Goal: Task Accomplishment & Management: Use online tool/utility

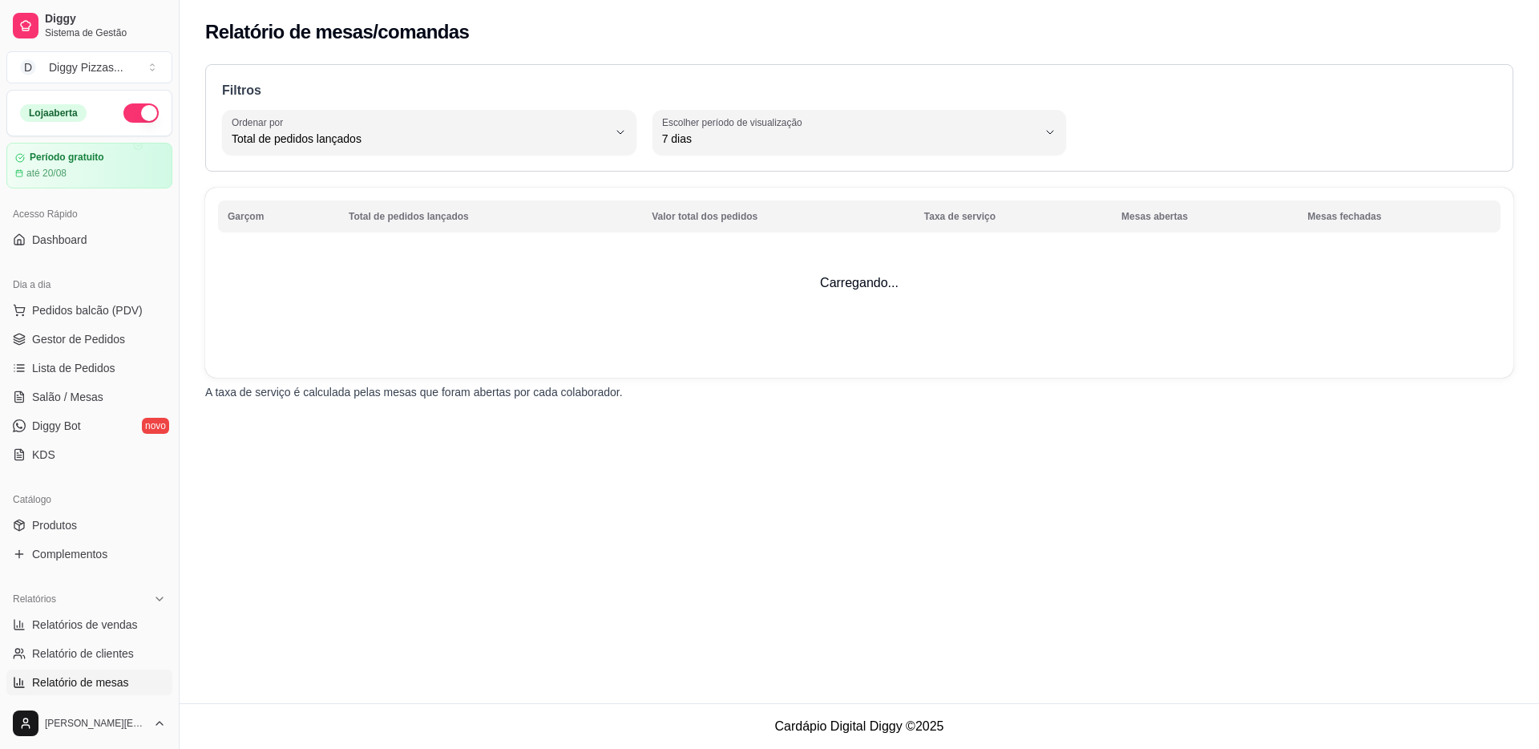
select select "TOTAL_OF_ORDERS"
select select "7"
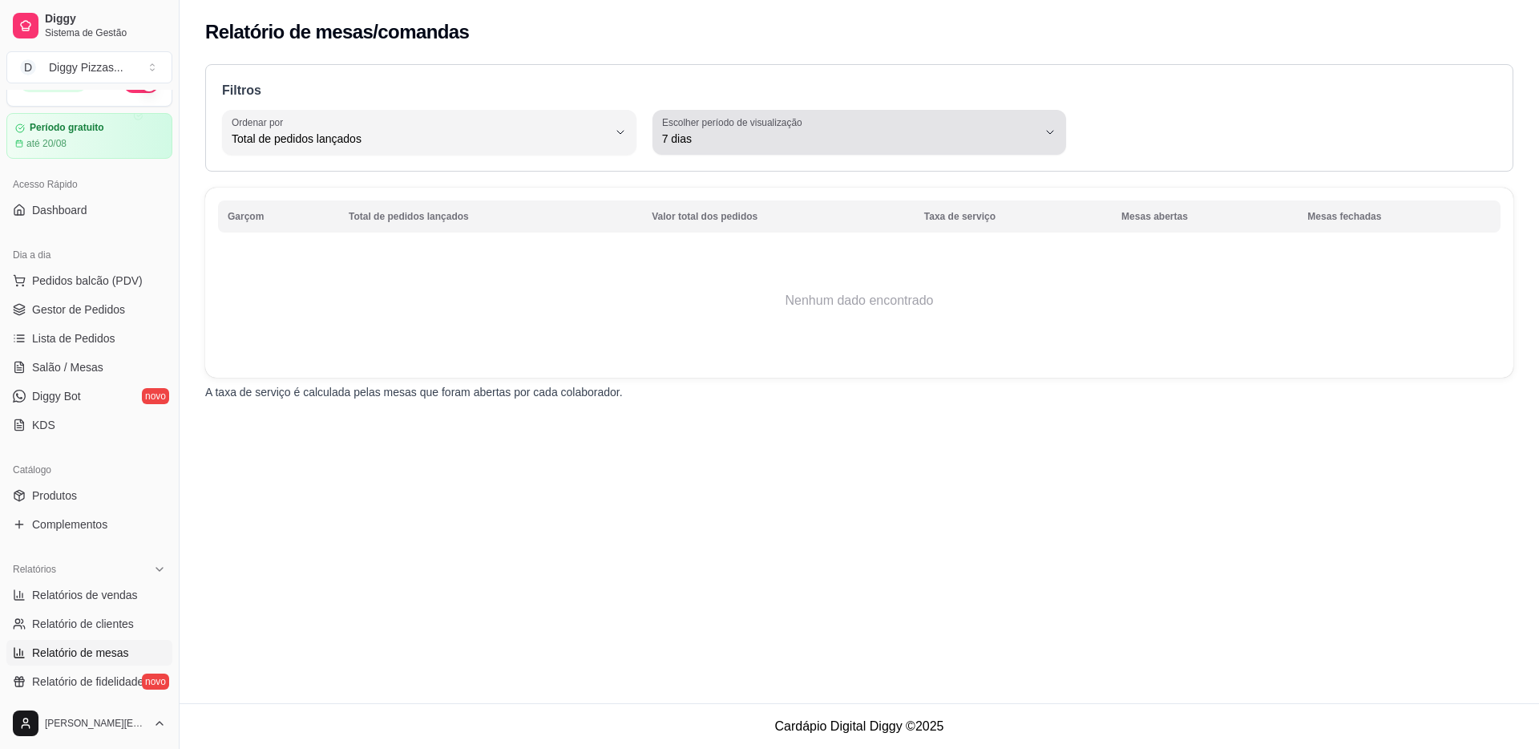
click at [788, 144] on span "7 dias" at bounding box center [850, 139] width 376 height 16
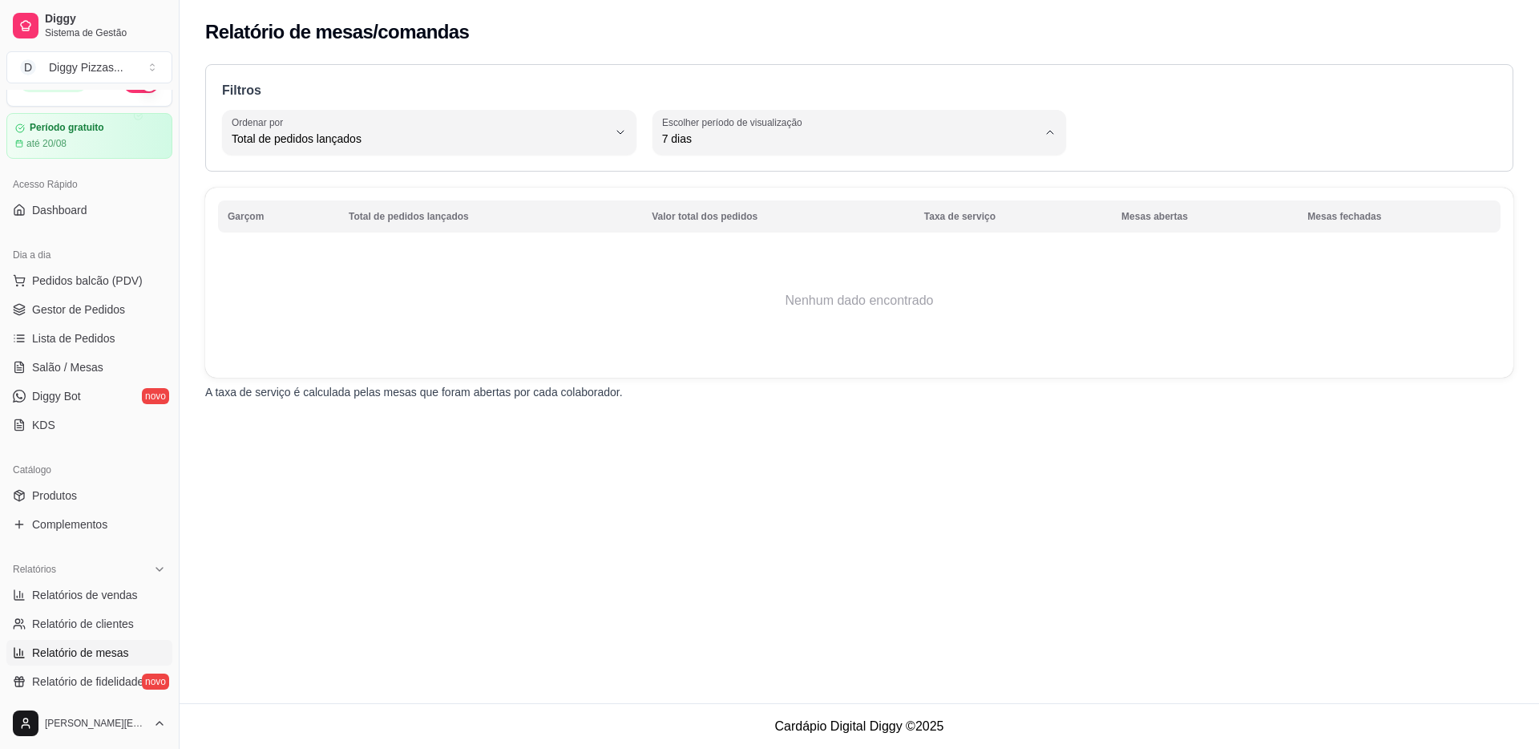
click at [693, 316] on span "45 dias" at bounding box center [850, 308] width 357 height 15
type input "45"
select select "45"
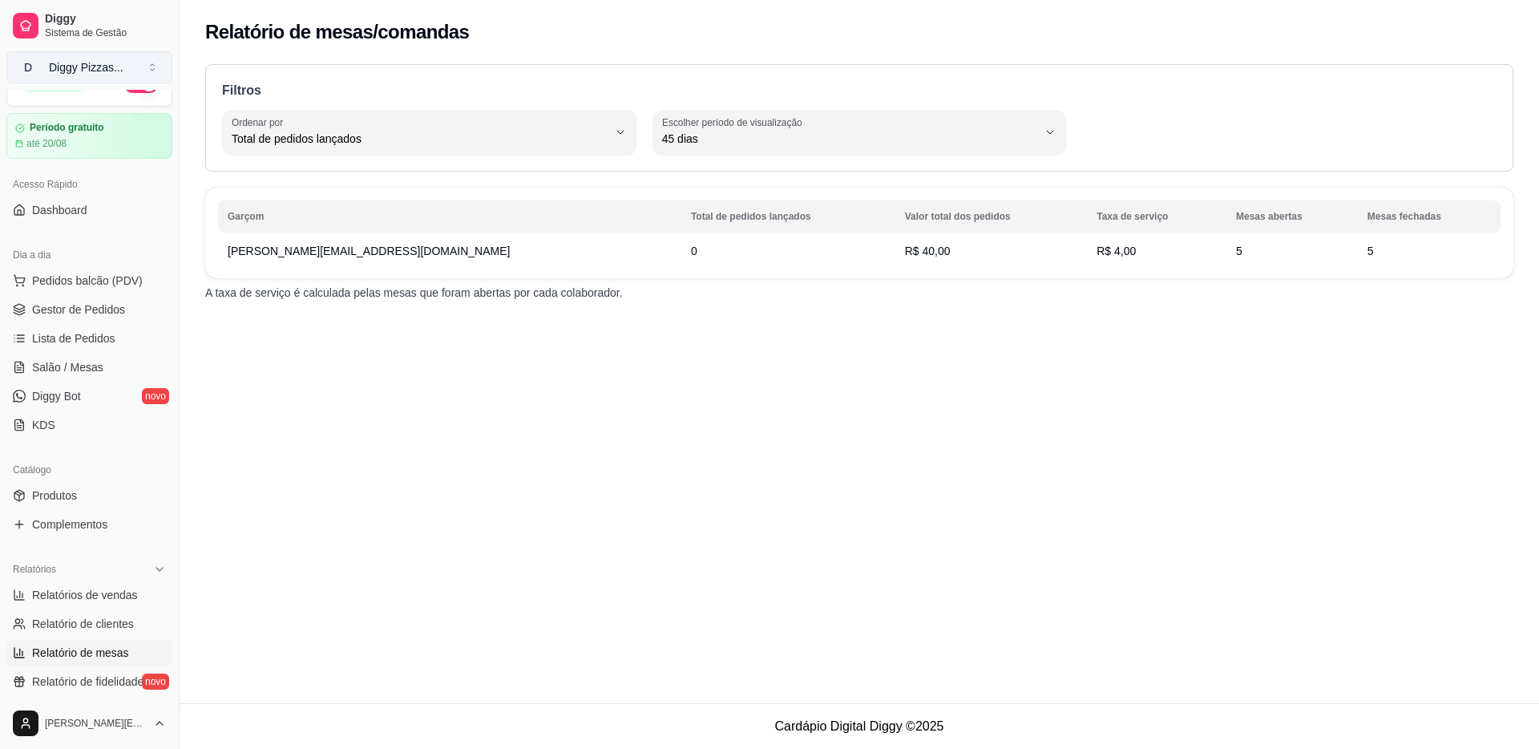
click at [57, 68] on div "Diggy Pizzas ..." at bounding box center [86, 67] width 75 height 16
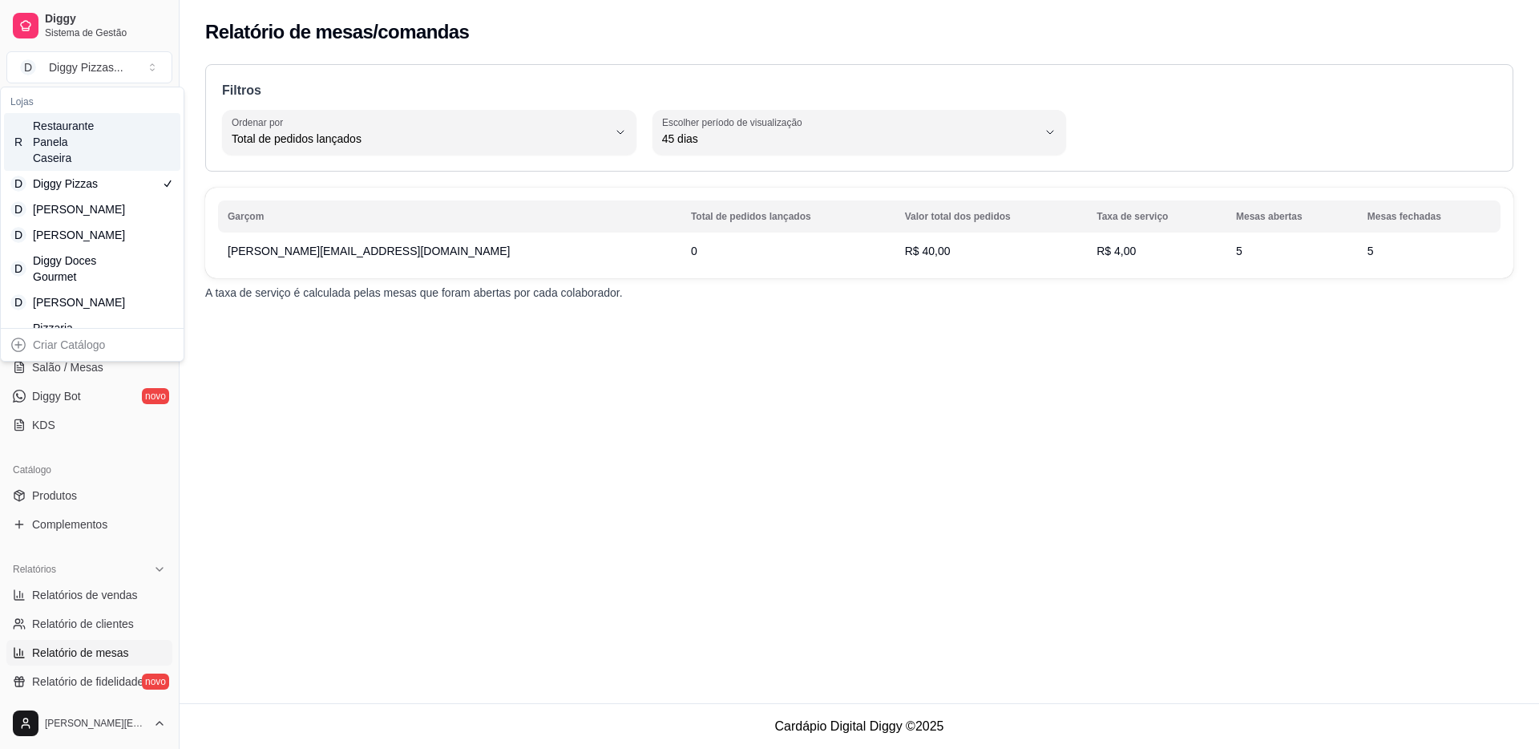
click at [80, 150] on div "Restaurante Panela Caseira" at bounding box center [69, 142] width 72 height 48
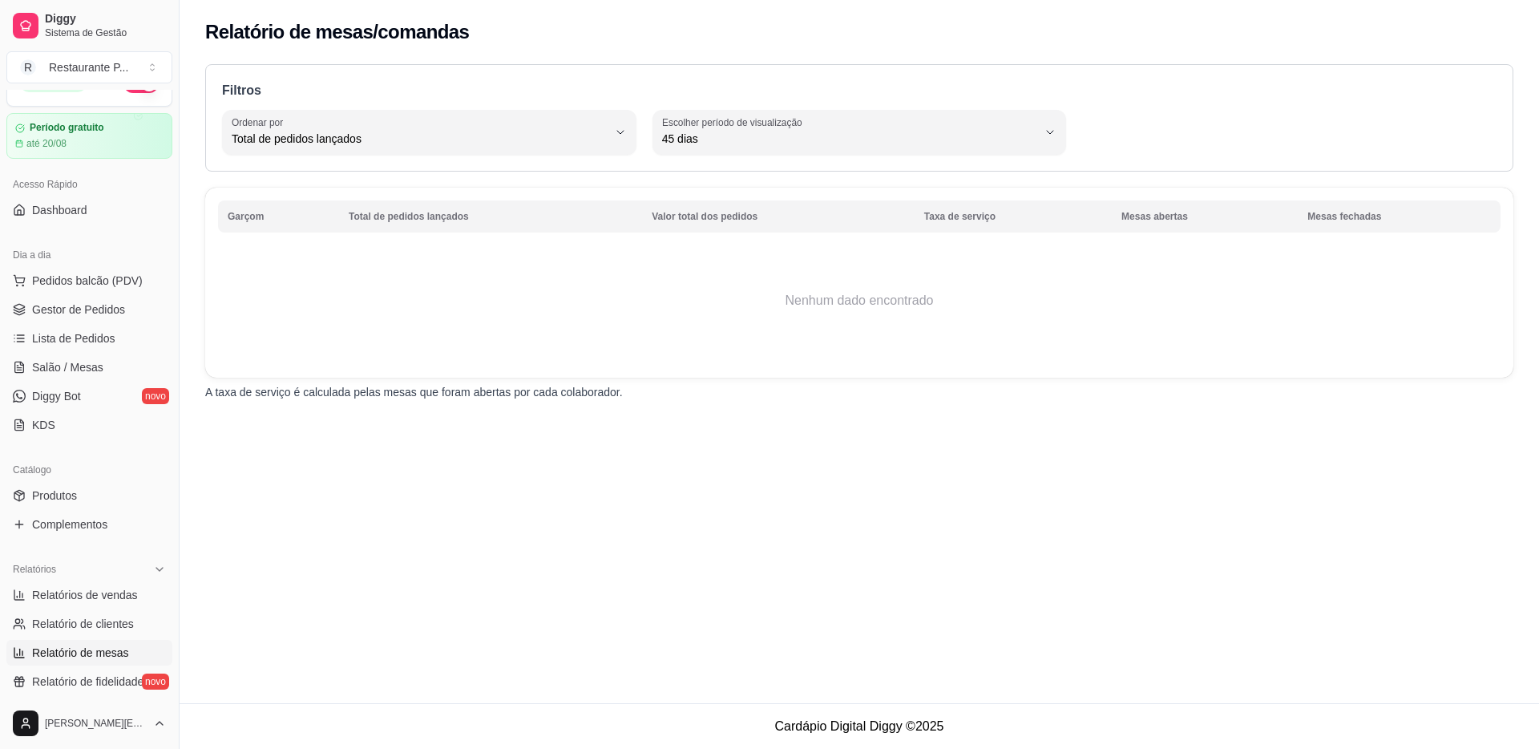
click at [648, 135] on div "TOTAL_OF_ORDERS Ordenar por Total de pedidos lançados Valor total dos pedidos T…" at bounding box center [859, 132] width 1274 height 45
click at [113, 79] on button "R Restaurante P ..." at bounding box center [89, 67] width 166 height 32
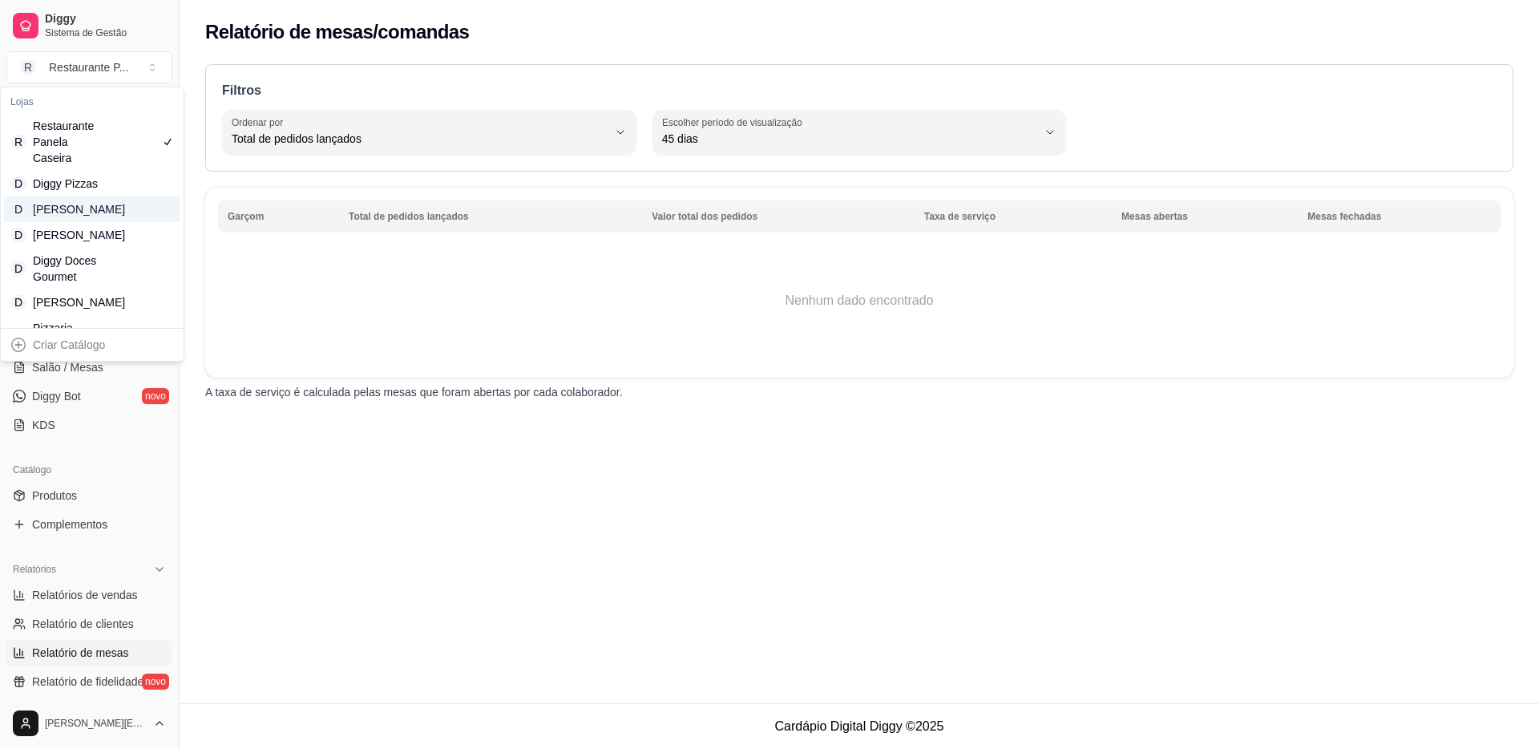
click at [75, 217] on div "[PERSON_NAME]" at bounding box center [69, 209] width 72 height 16
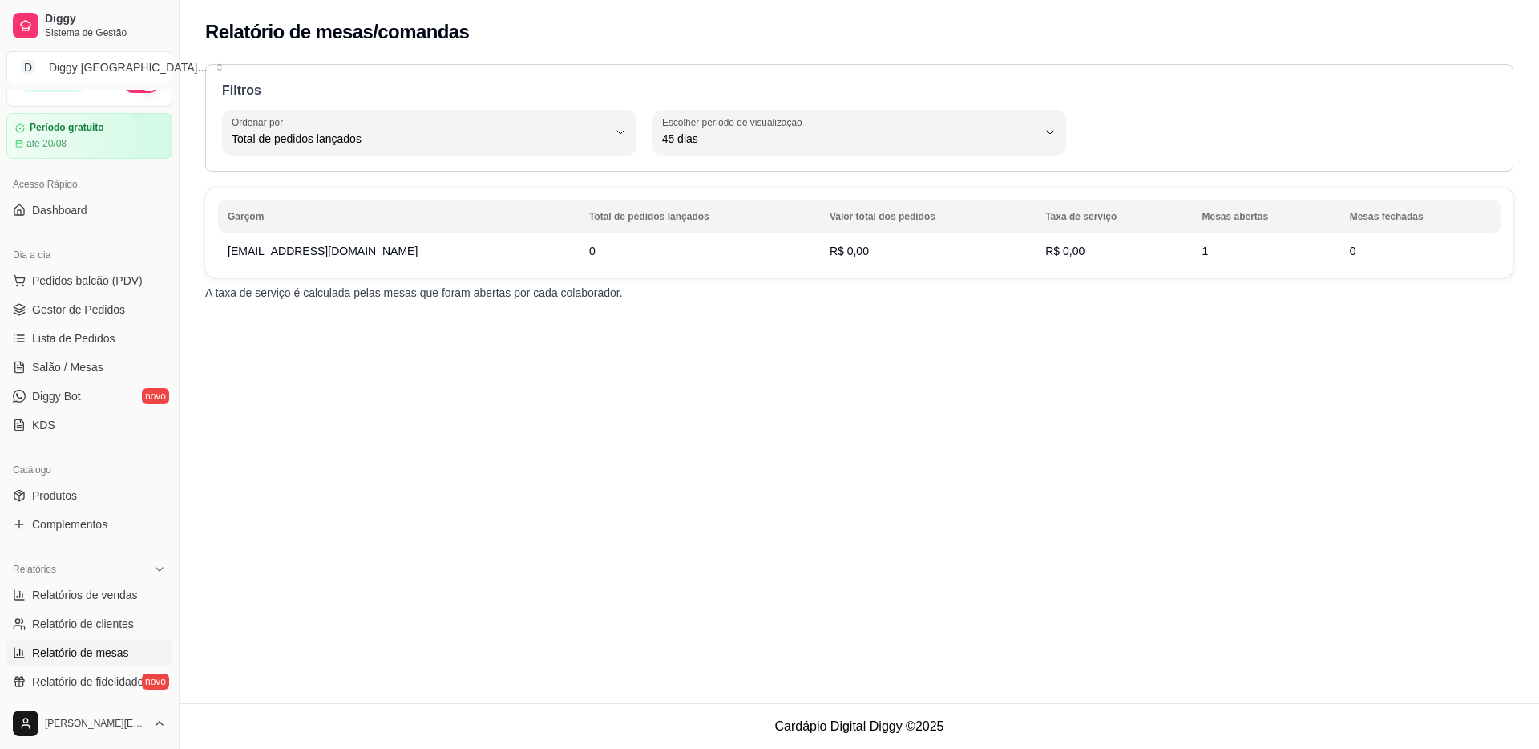
click at [102, 83] on div "Diggy Sistema de Gestão D Diggy Hamburg ..." at bounding box center [89, 45] width 179 height 90
click at [96, 73] on div "Diggy Hamburg ..." at bounding box center [128, 67] width 158 height 16
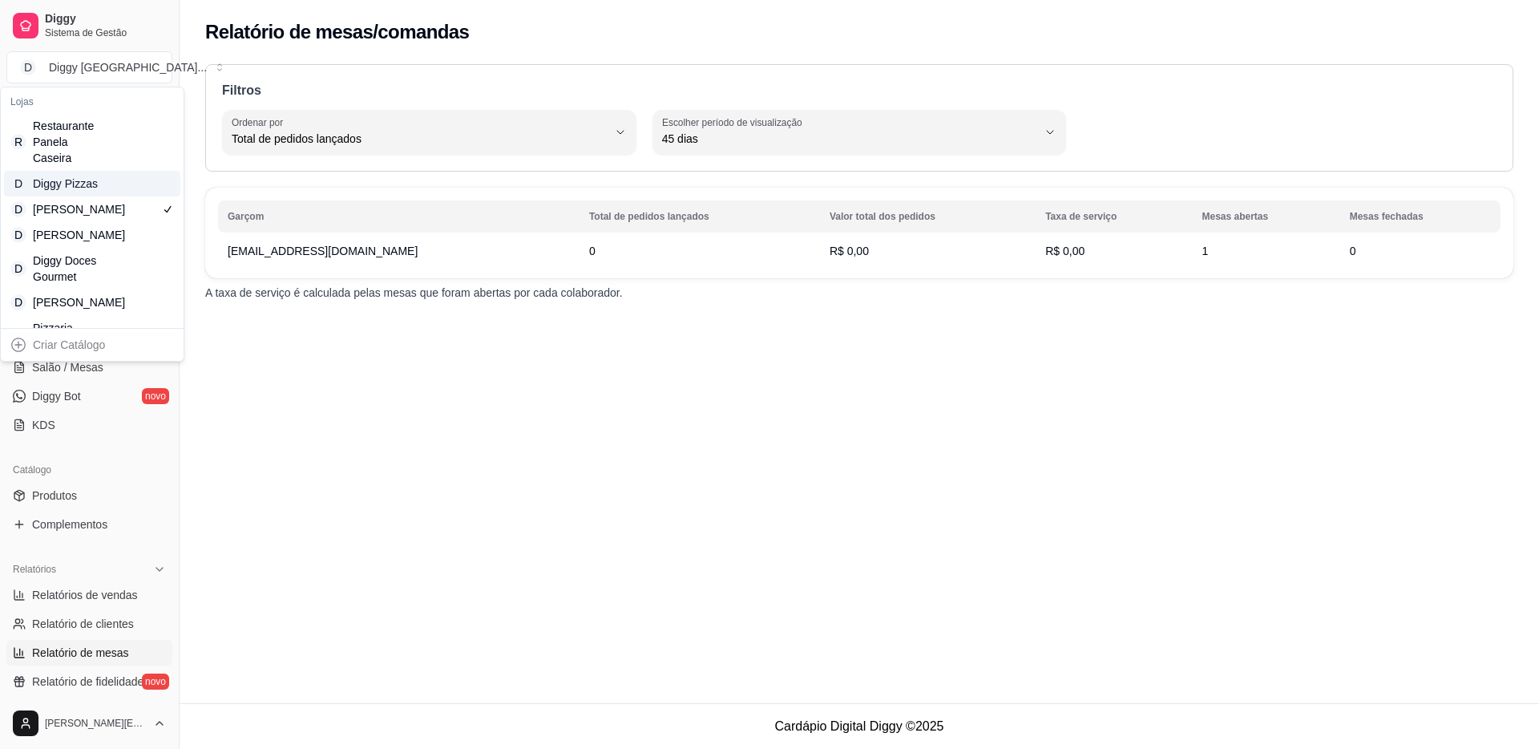
click at [94, 191] on div "Diggy Pizzas" at bounding box center [69, 184] width 72 height 16
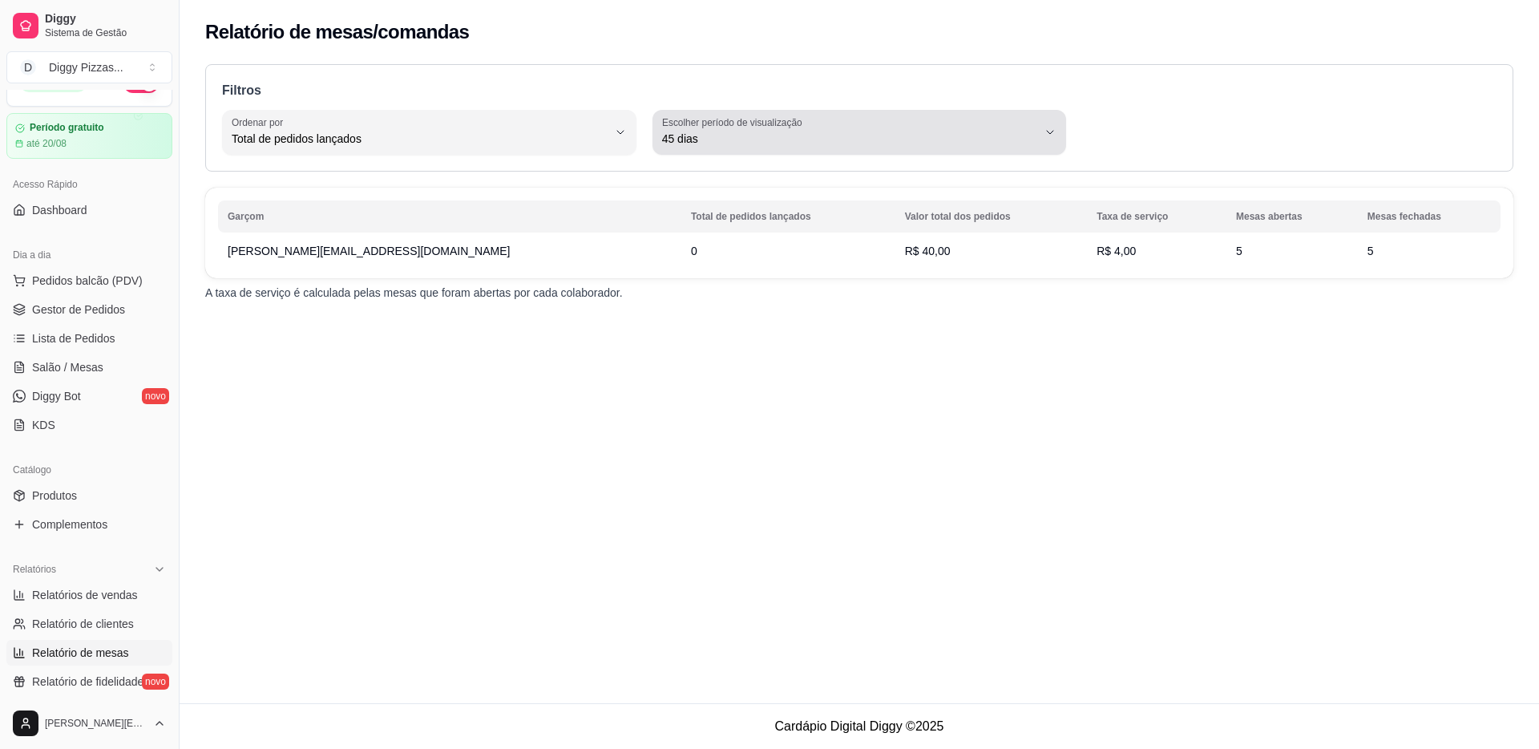
click at [789, 151] on button "Escolher período de visualização 45 dias" at bounding box center [859, 132] width 414 height 45
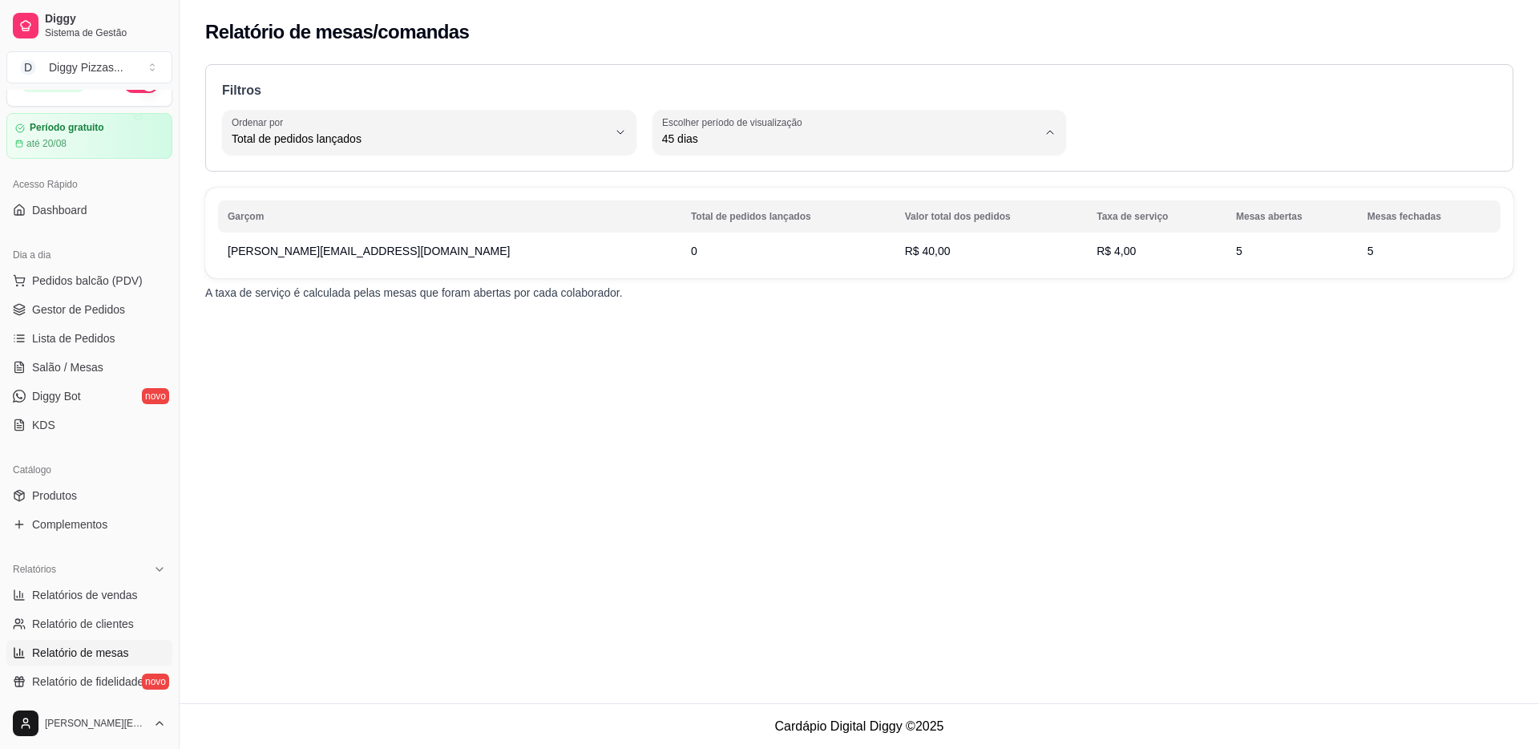
click at [729, 335] on span "Customizado" at bounding box center [850, 333] width 357 height 15
type input "-1"
select select "-1"
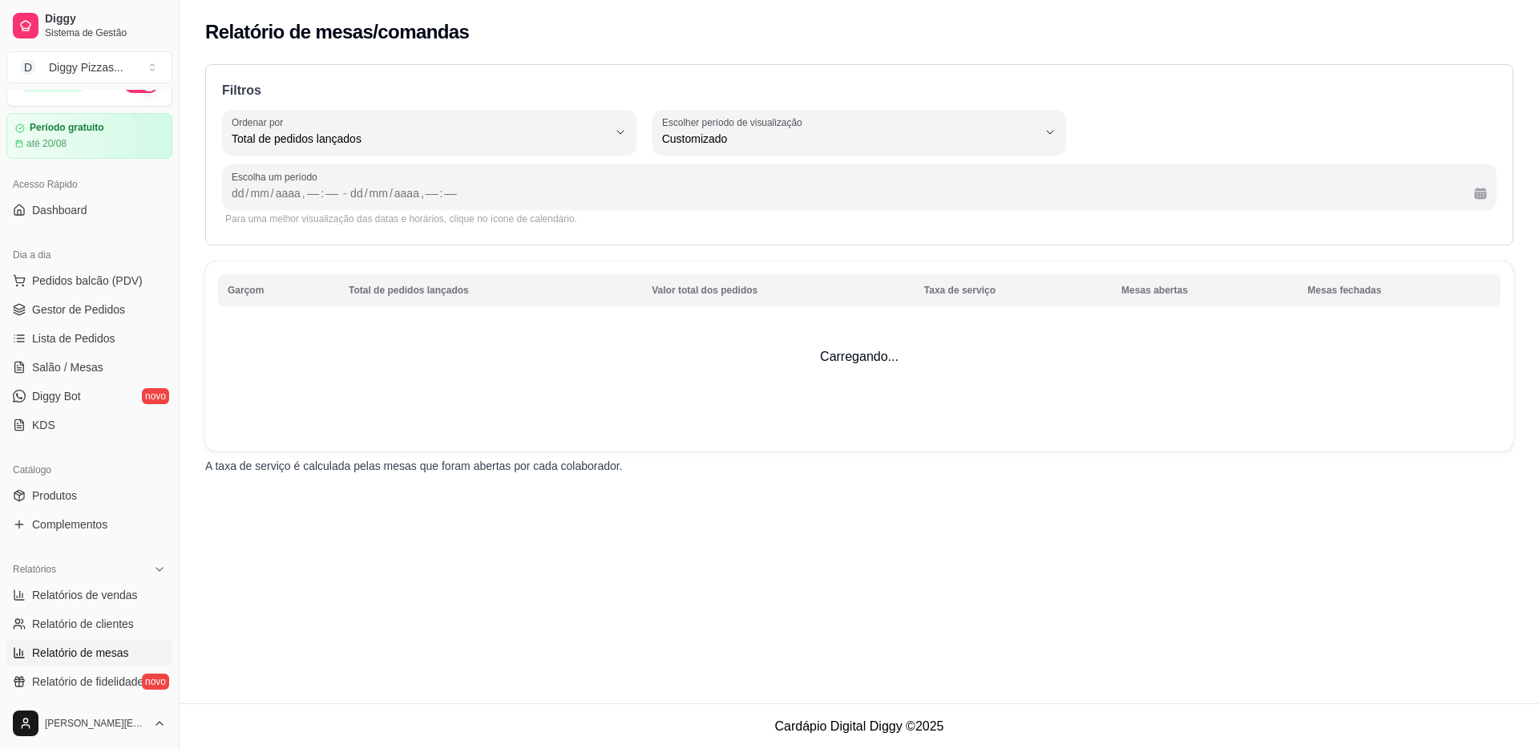
scroll to position [15, 0]
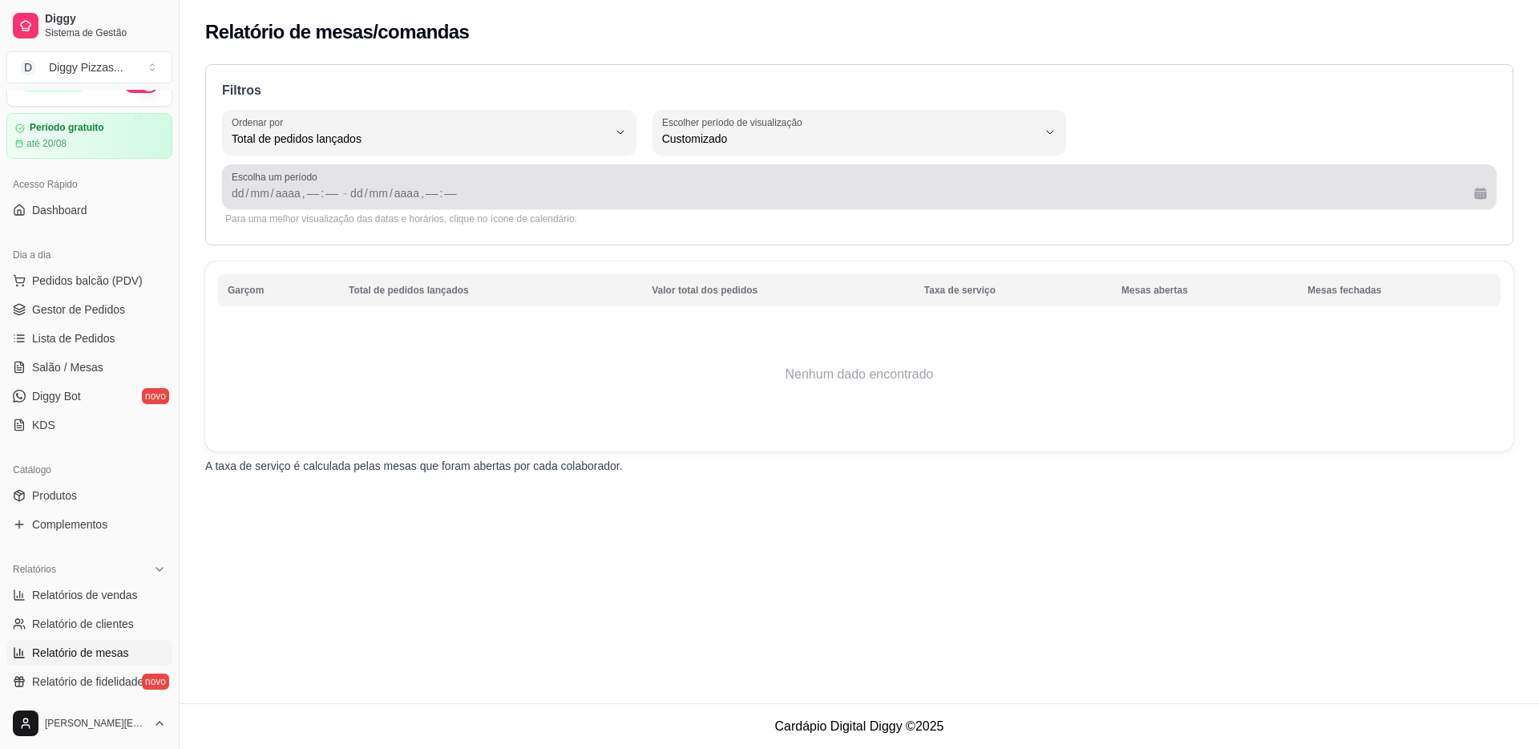
click at [1476, 192] on button "Calendário" at bounding box center [1481, 193] width 26 height 26
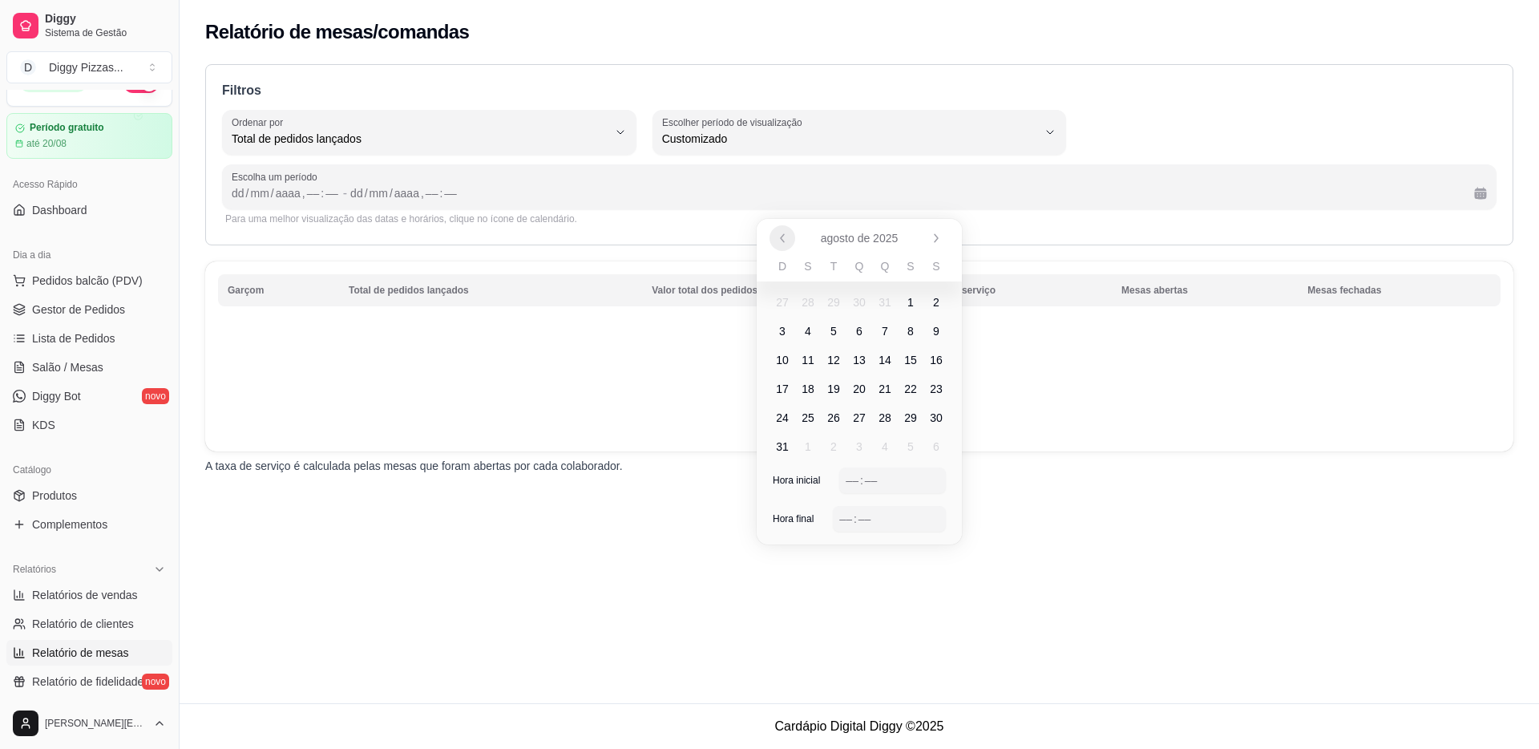
click at [779, 242] on icon "Anterior" at bounding box center [782, 238] width 13 height 13
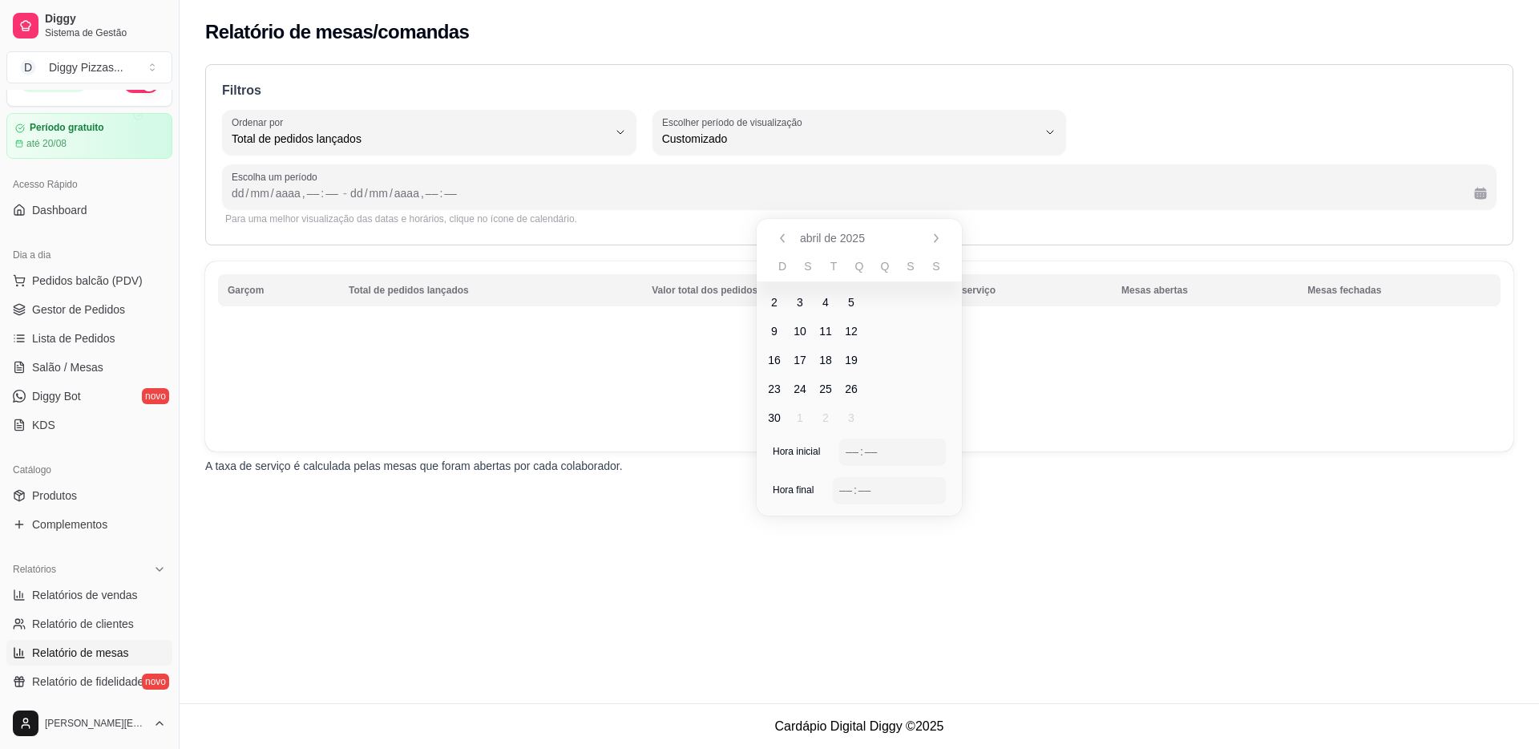
click at [779, 242] on icon "Anterior" at bounding box center [782, 238] width 13 height 13
click at [779, 242] on div "fevereiro de 2025" at bounding box center [859, 238] width 205 height 38
click at [779, 242] on icon "Anterior" at bounding box center [782, 238] width 13 height 13
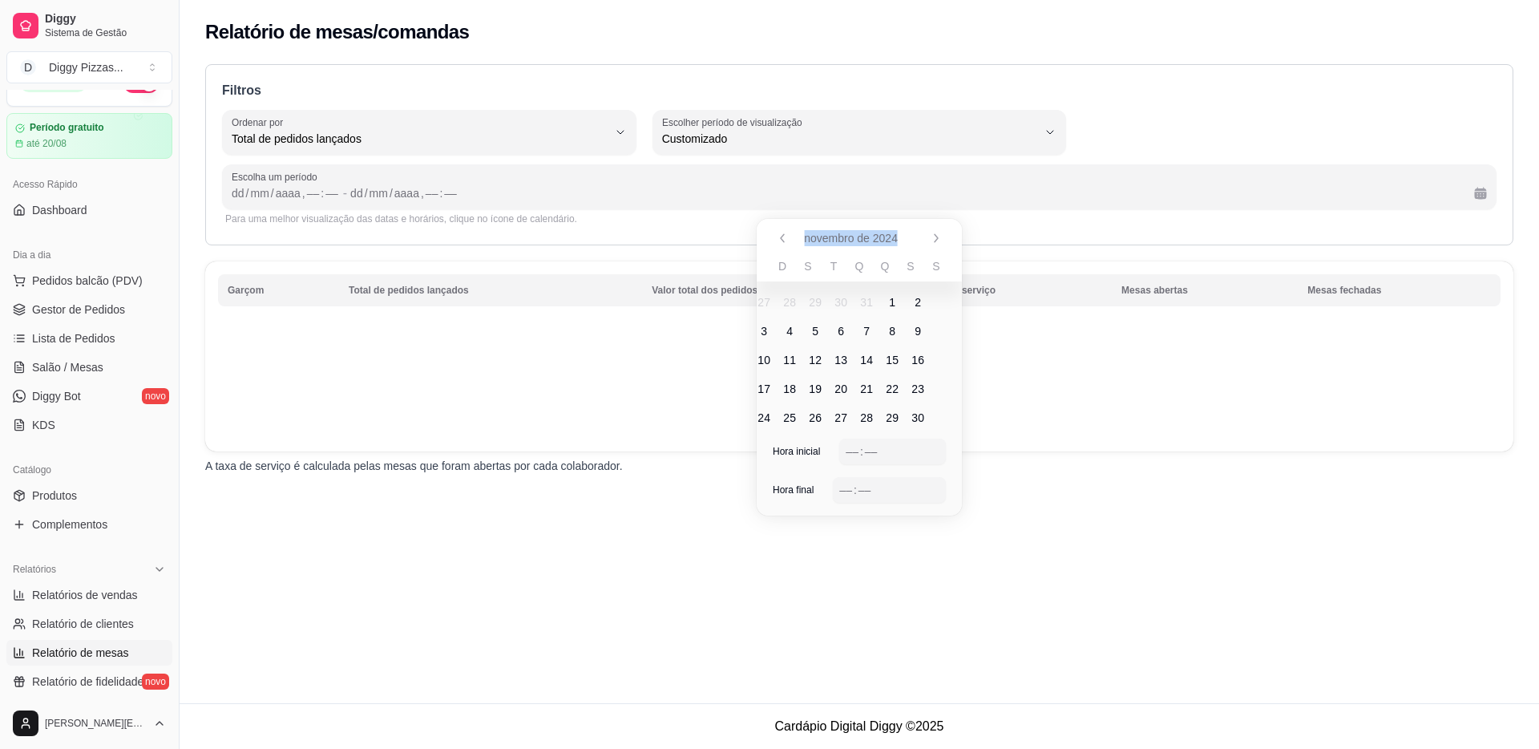
click at [779, 242] on div "novembro de 2024" at bounding box center [859, 238] width 205 height 38
click at [779, 242] on icon "Anterior" at bounding box center [782, 238] width 13 height 13
click at [877, 299] on span "1" at bounding box center [885, 302] width 26 height 26
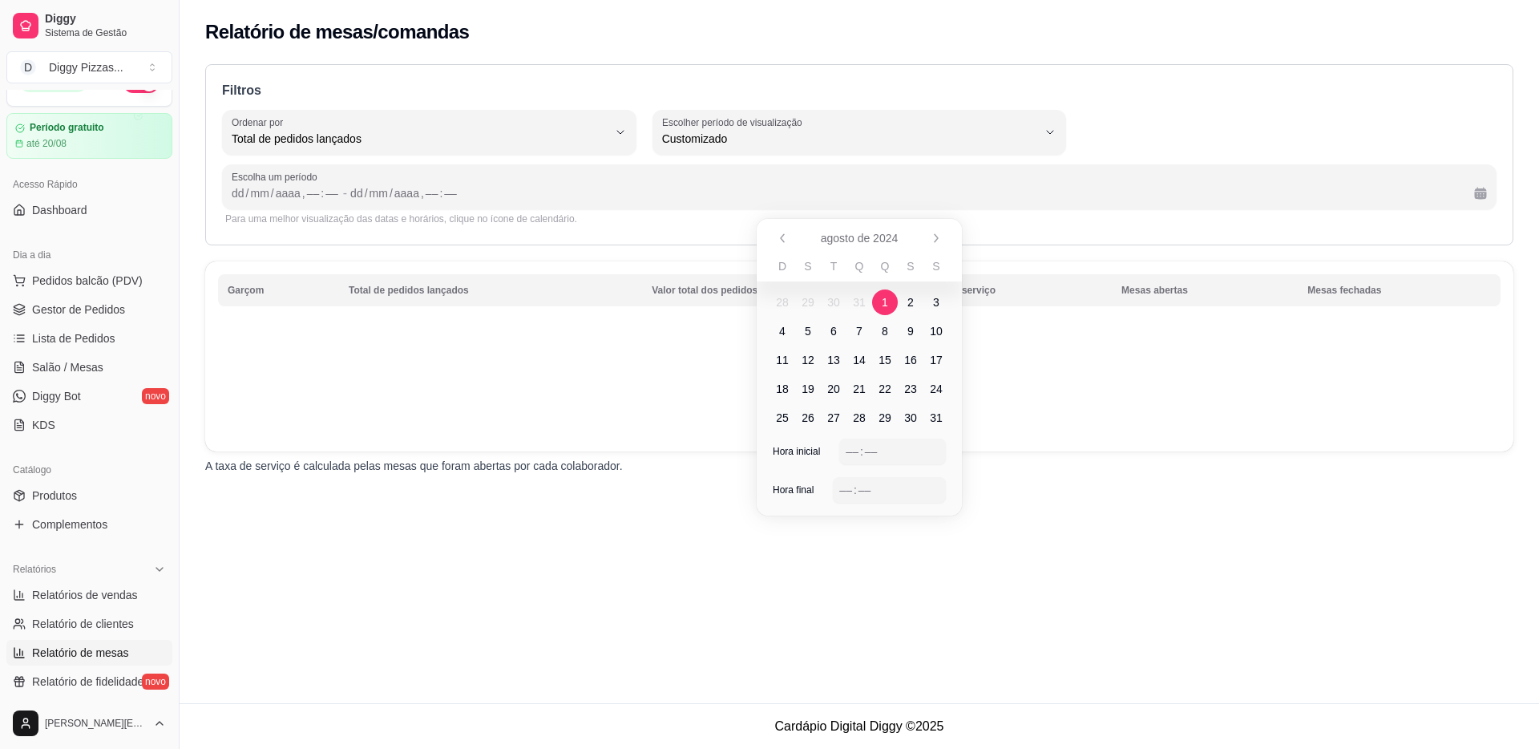
click at [888, 246] on div "agosto de 2024" at bounding box center [859, 238] width 205 height 38
click at [888, 242] on span "agosto de 2024" at bounding box center [860, 238] width 78 height 16
click at [938, 240] on icon "Próximo" at bounding box center [936, 238] width 13 height 13
click at [938, 240] on div "setembro de 2024" at bounding box center [859, 238] width 205 height 38
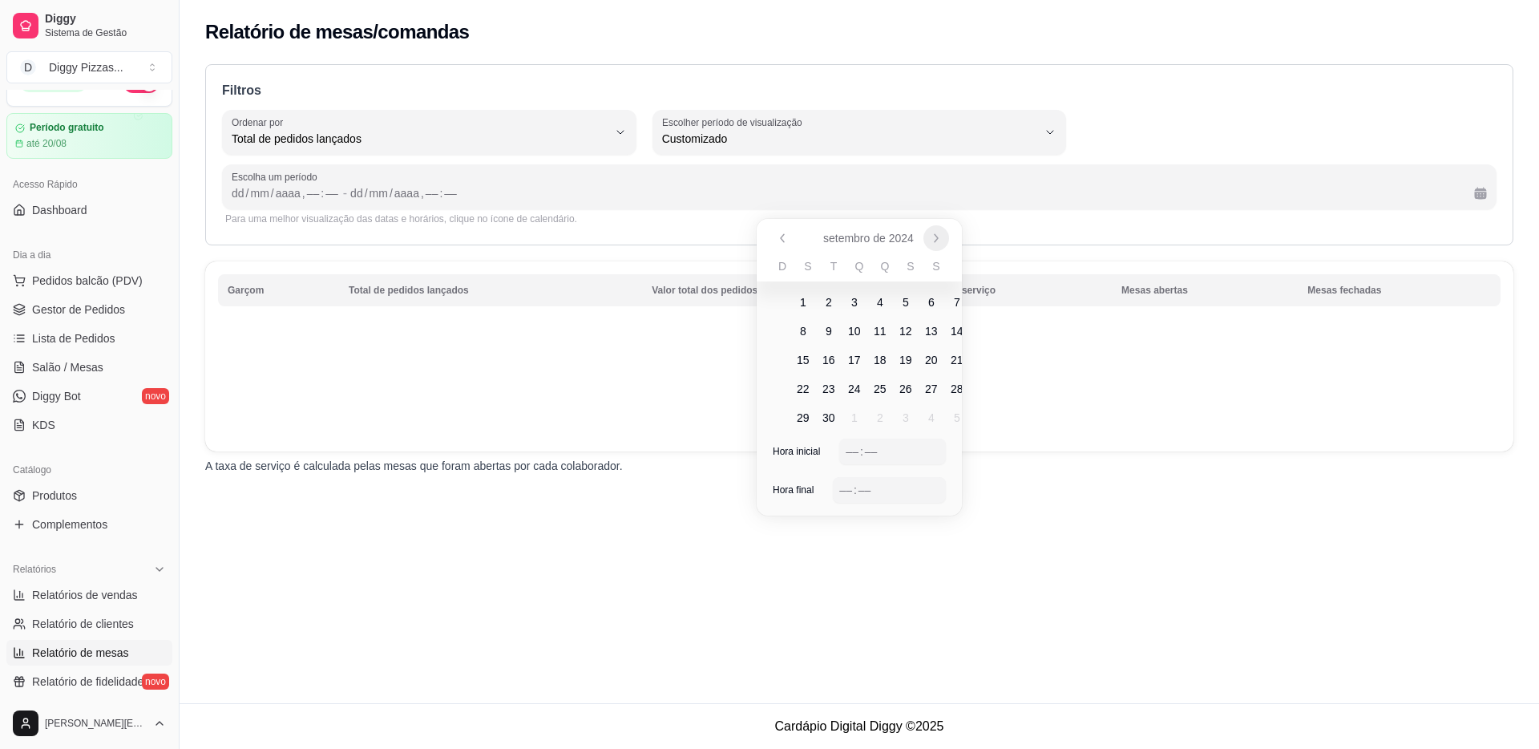
click at [938, 240] on icon "Próximo" at bounding box center [936, 238] width 13 height 13
click at [938, 240] on div "outubro de 2024" at bounding box center [859, 238] width 205 height 38
click at [938, 240] on icon "Próximo" at bounding box center [936, 238] width 13 height 13
click at [938, 240] on div "novembro de 2024" at bounding box center [859, 238] width 205 height 38
click at [938, 240] on icon "Próximo" at bounding box center [936, 238] width 13 height 13
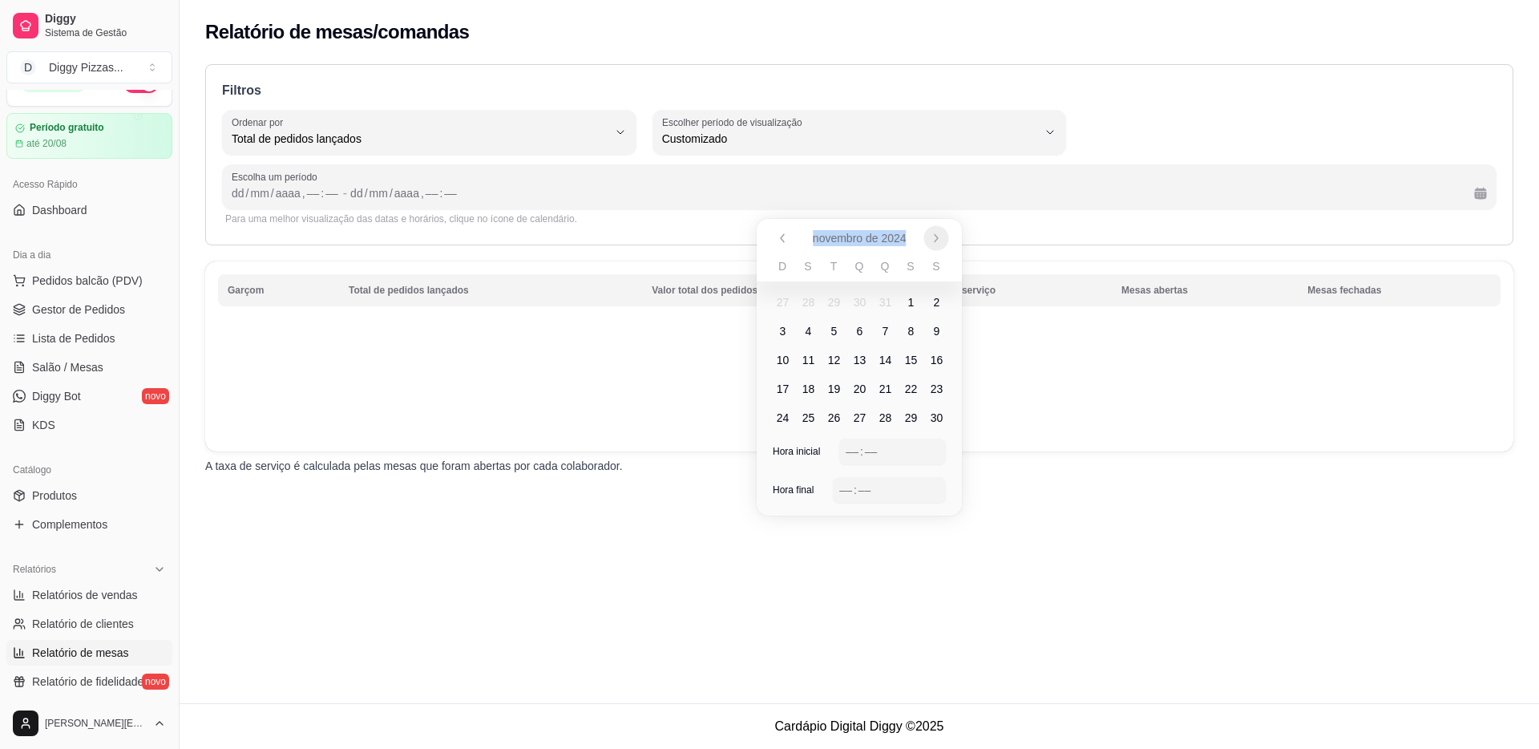
click at [938, 240] on div "novembro de 2024" at bounding box center [859, 238] width 205 height 38
click at [938, 240] on icon "Próximo" at bounding box center [936, 238] width 13 height 13
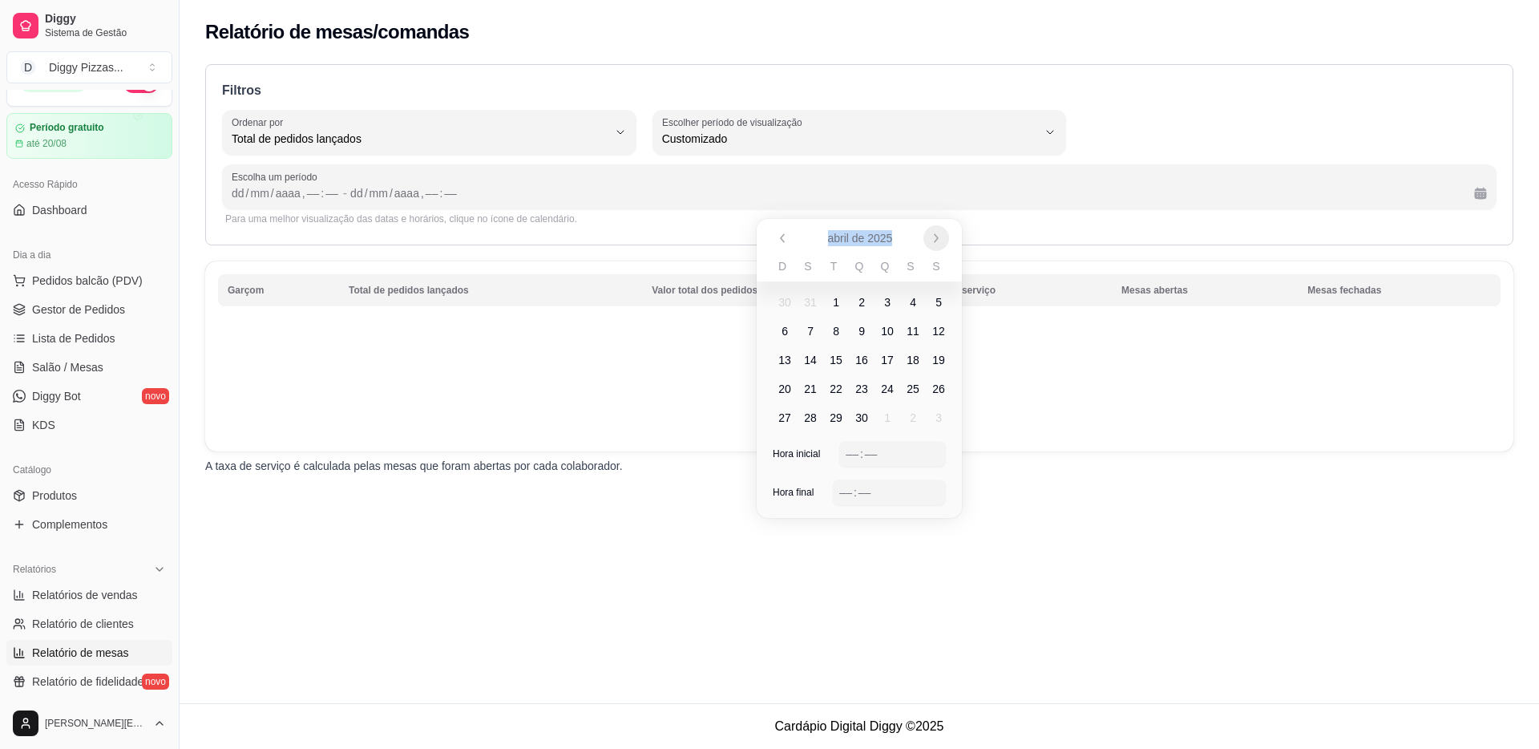
click at [938, 240] on icon "Próximo" at bounding box center [936, 238] width 13 height 13
click at [801, 361] on span "11" at bounding box center [808, 360] width 26 height 26
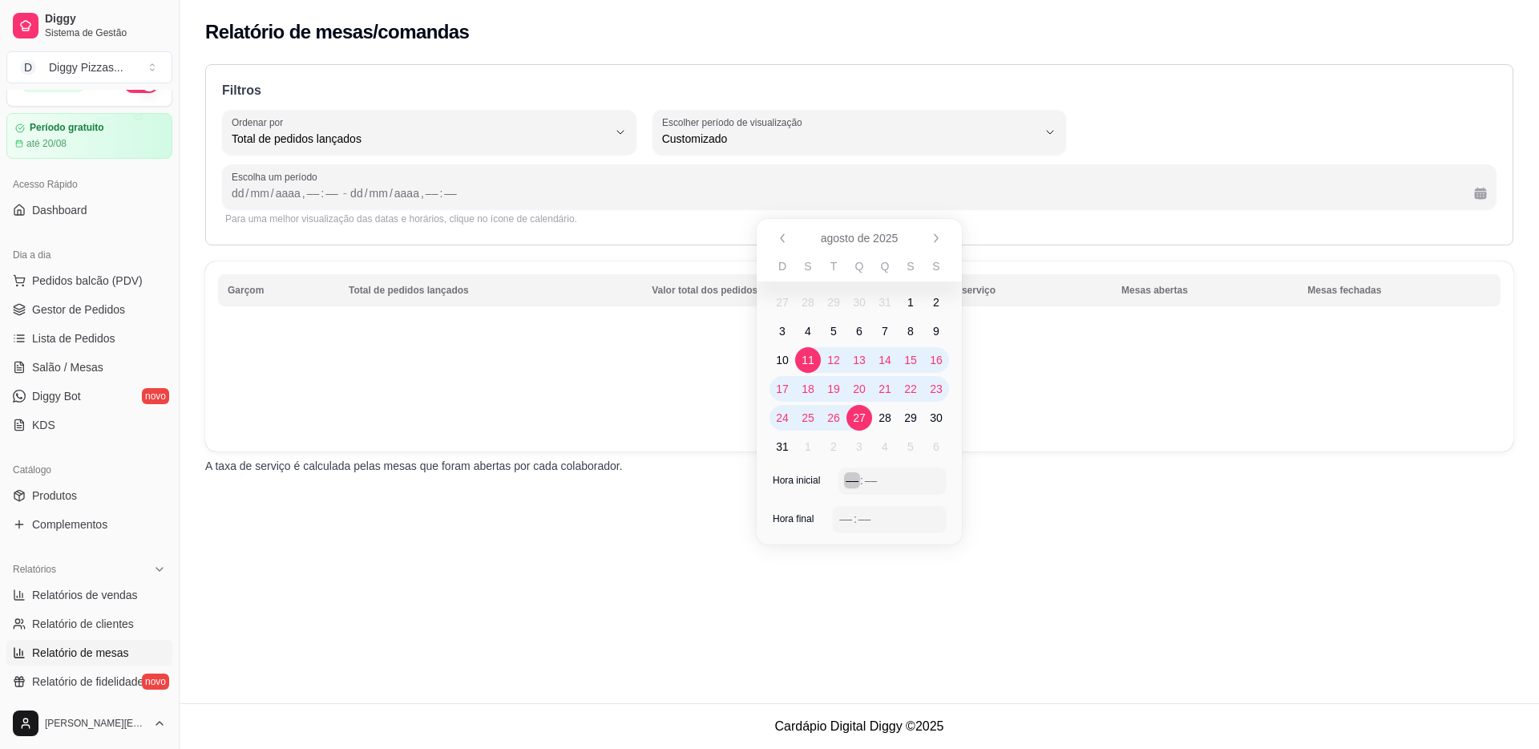
click at [854, 477] on div "––" at bounding box center [852, 480] width 16 height 16
click at [843, 516] on div "––" at bounding box center [846, 519] width 16 height 16
click at [999, 555] on div "Relatório de mesas/comandas Filtros TOTAL_OF_ORDERS Ordenar por Total de pedido…" at bounding box center [859, 351] width 1359 height 703
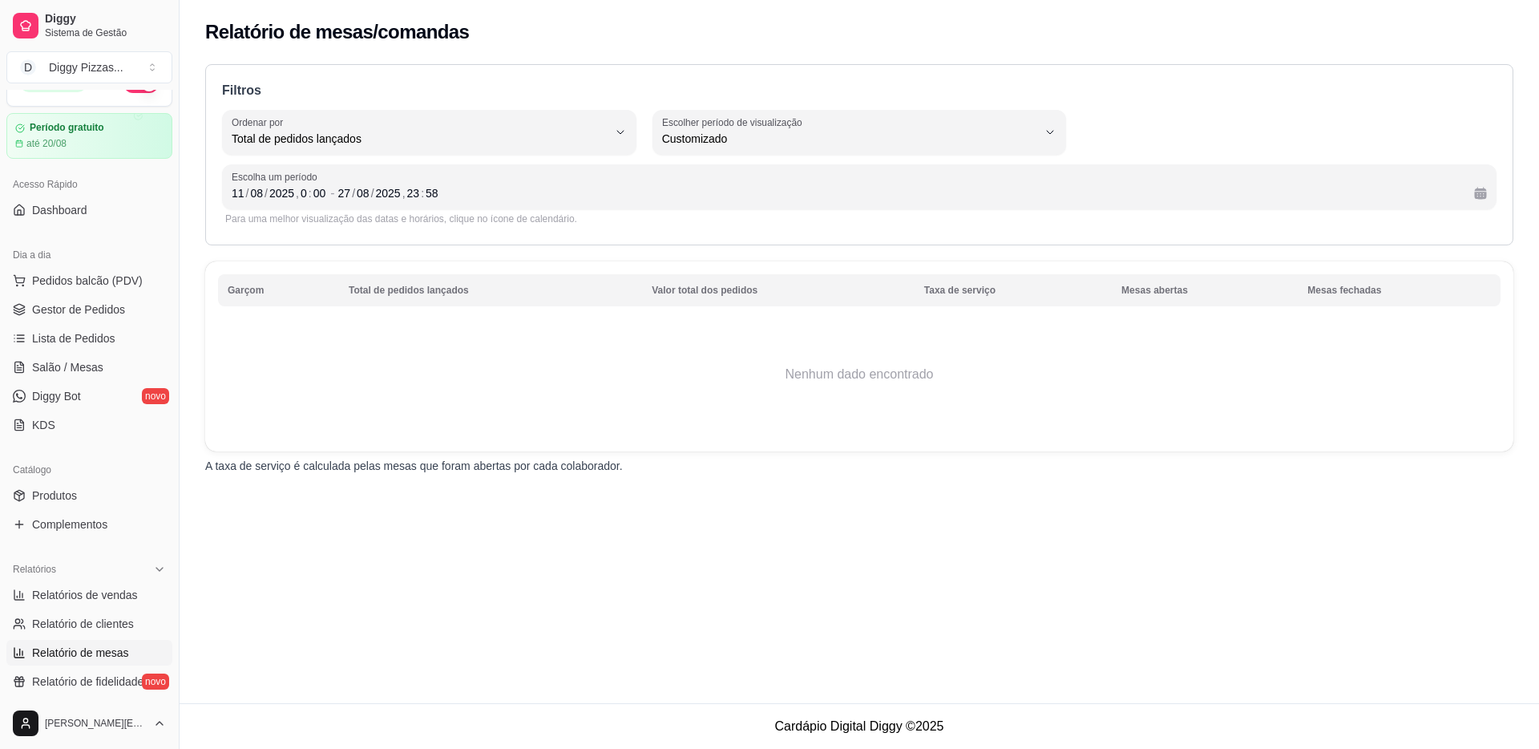
click at [876, 231] on div "Filtros TOTAL_OF_ORDERS Ordenar por Total de pedidos lançados Valor total dos p…" at bounding box center [859, 154] width 1308 height 181
click at [752, 256] on div "Filtros TOTAL_OF_ORDERS Ordenar por Total de pedidos lançados Valor total dos p…" at bounding box center [859, 274] width 1359 height 438
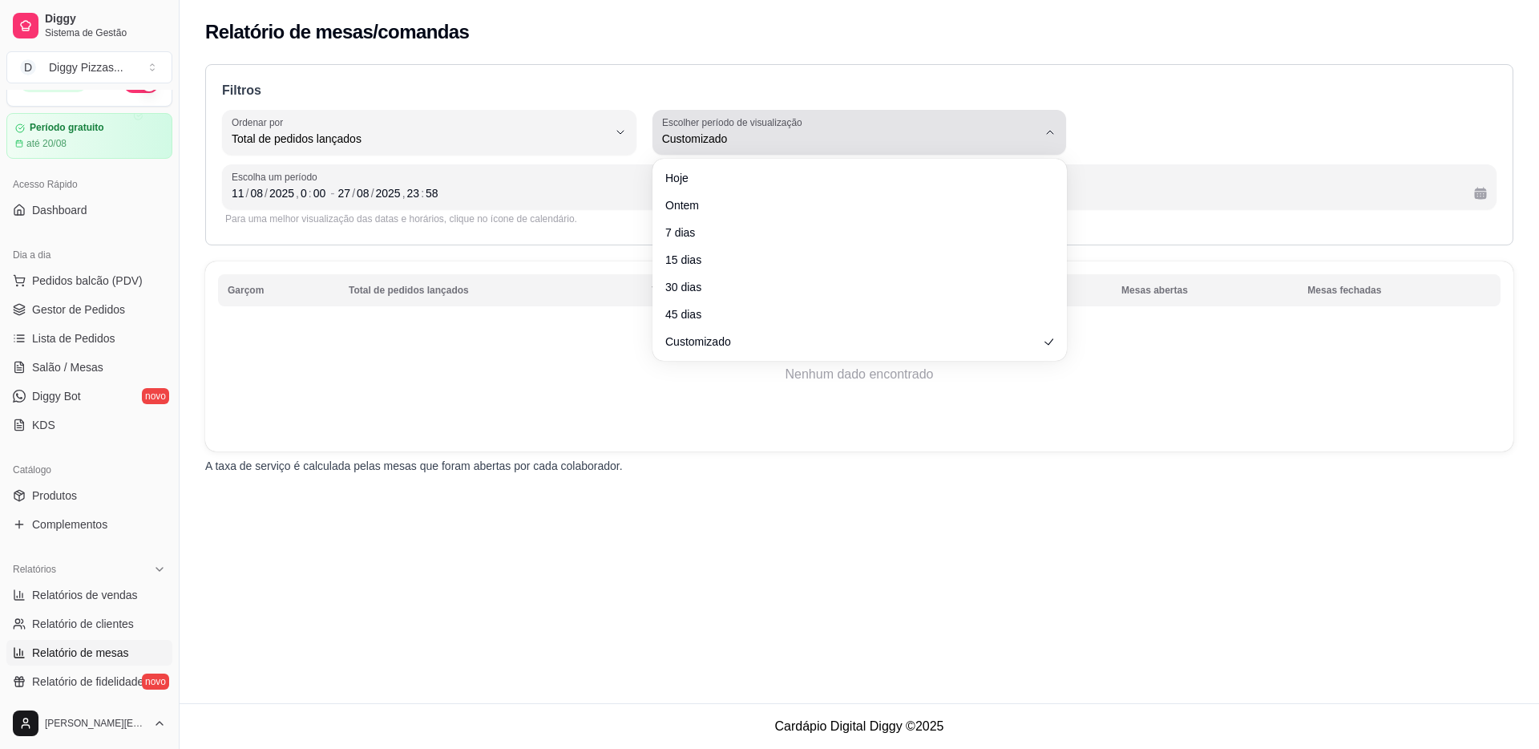
click at [744, 144] on span "Customizado" at bounding box center [850, 139] width 376 height 16
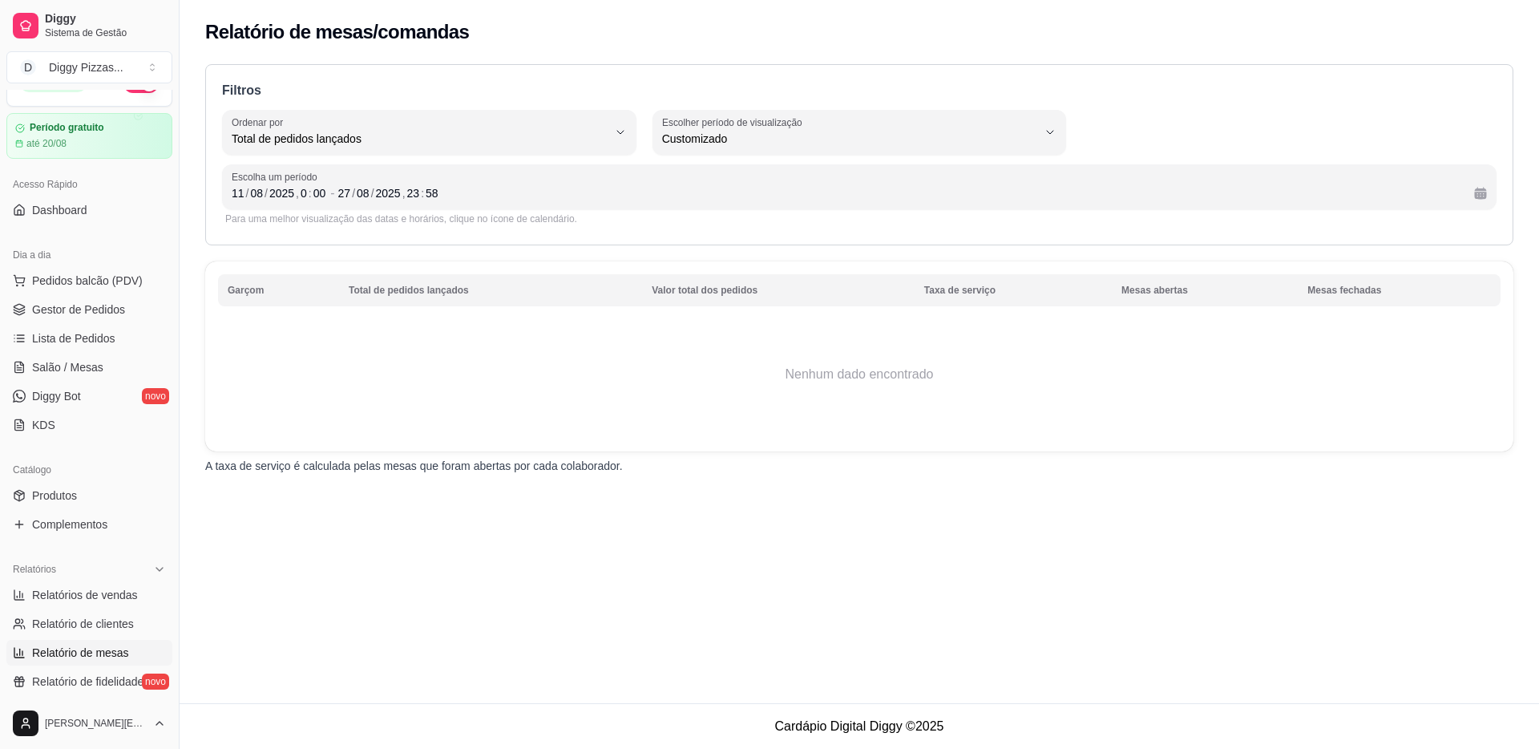
click at [558, 290] on th "Total de pedidos lançados" at bounding box center [490, 290] width 303 height 32
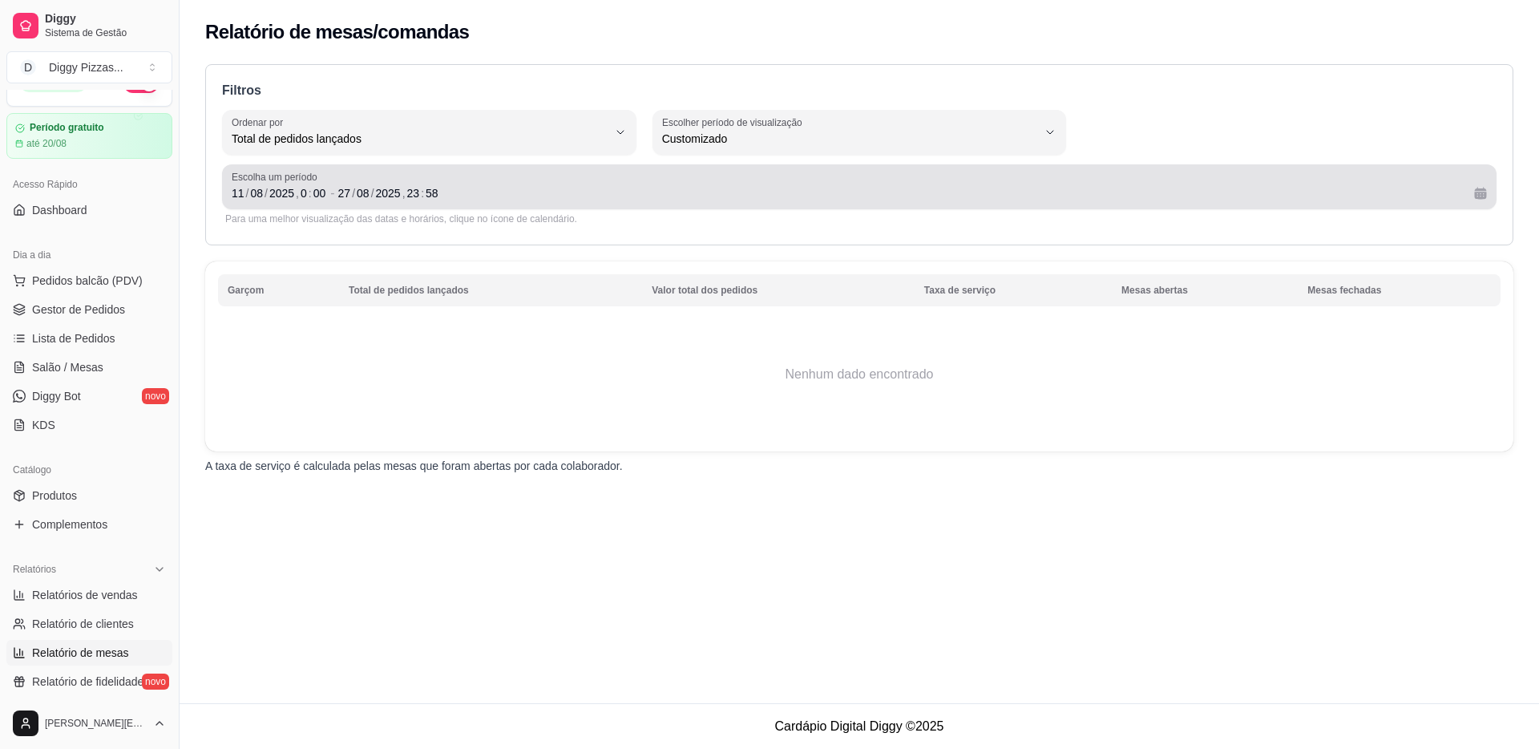
click at [1483, 192] on button "Calendário" at bounding box center [1481, 193] width 26 height 26
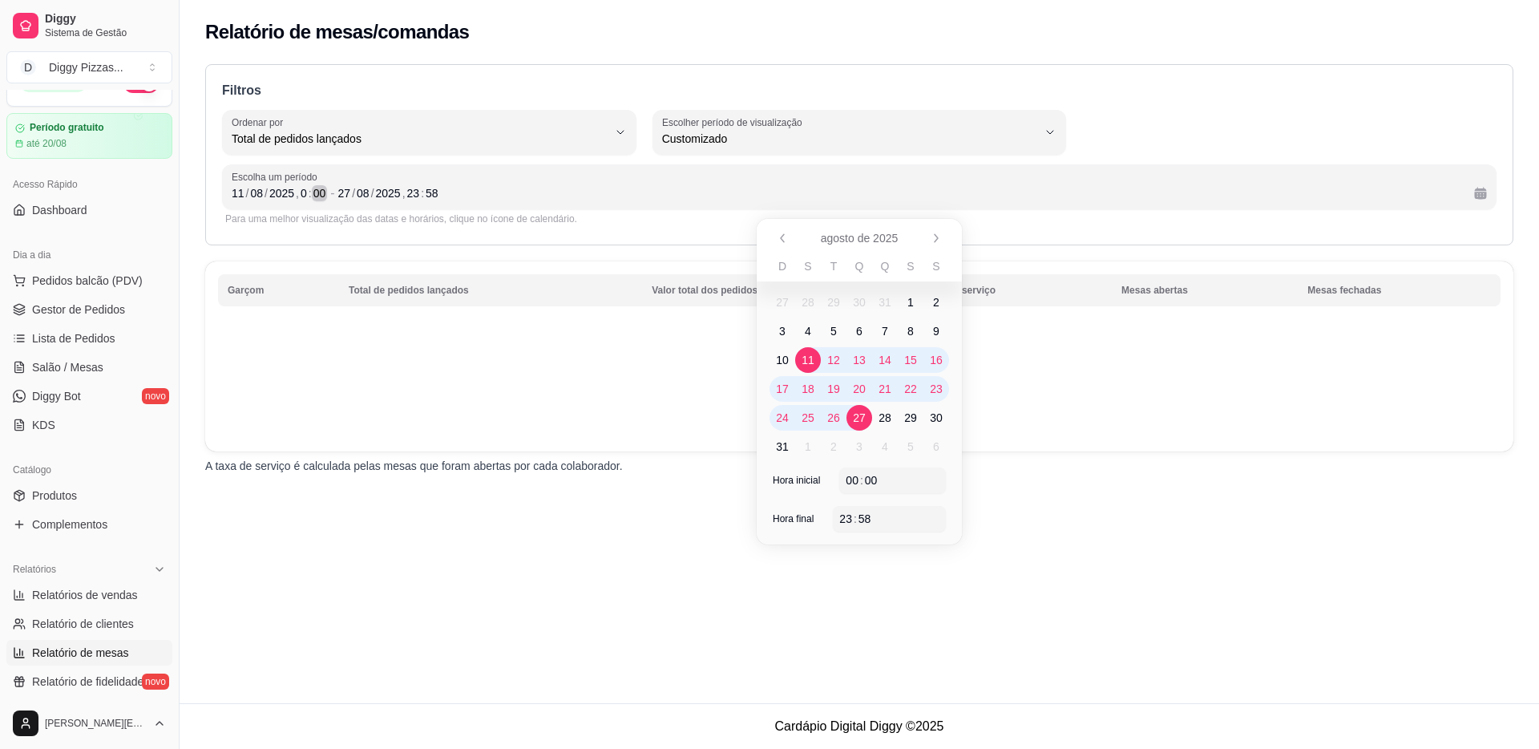
click at [298, 200] on div "[DATE] 0 : 00" at bounding box center [279, 193] width 95 height 19
click at [296, 192] on div "2025" at bounding box center [282, 193] width 28 height 16
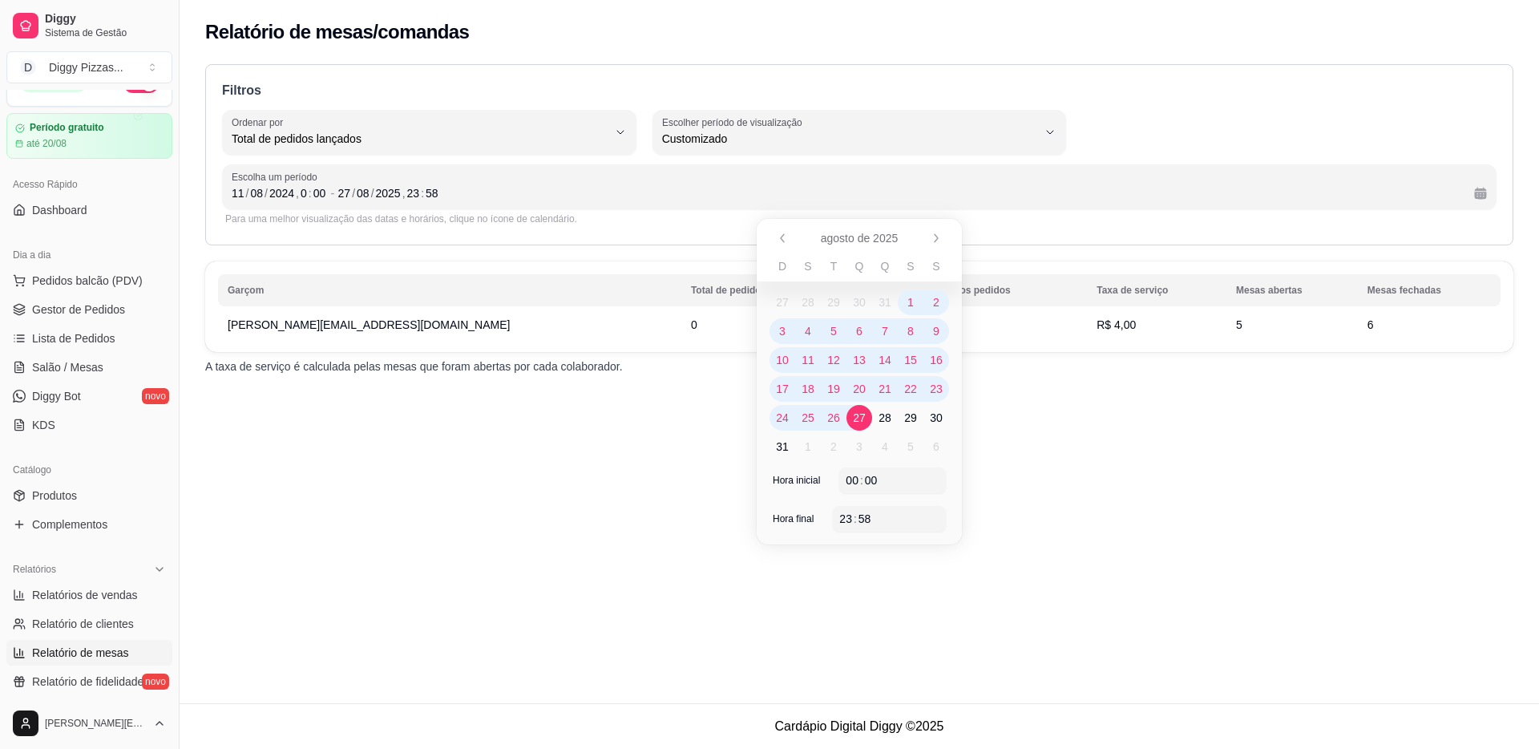
click at [554, 518] on div "Relatório de mesas/comandas Filtros TOTAL_OF_ORDERS Ordenar por Total de pedido…" at bounding box center [859, 351] width 1359 height 703
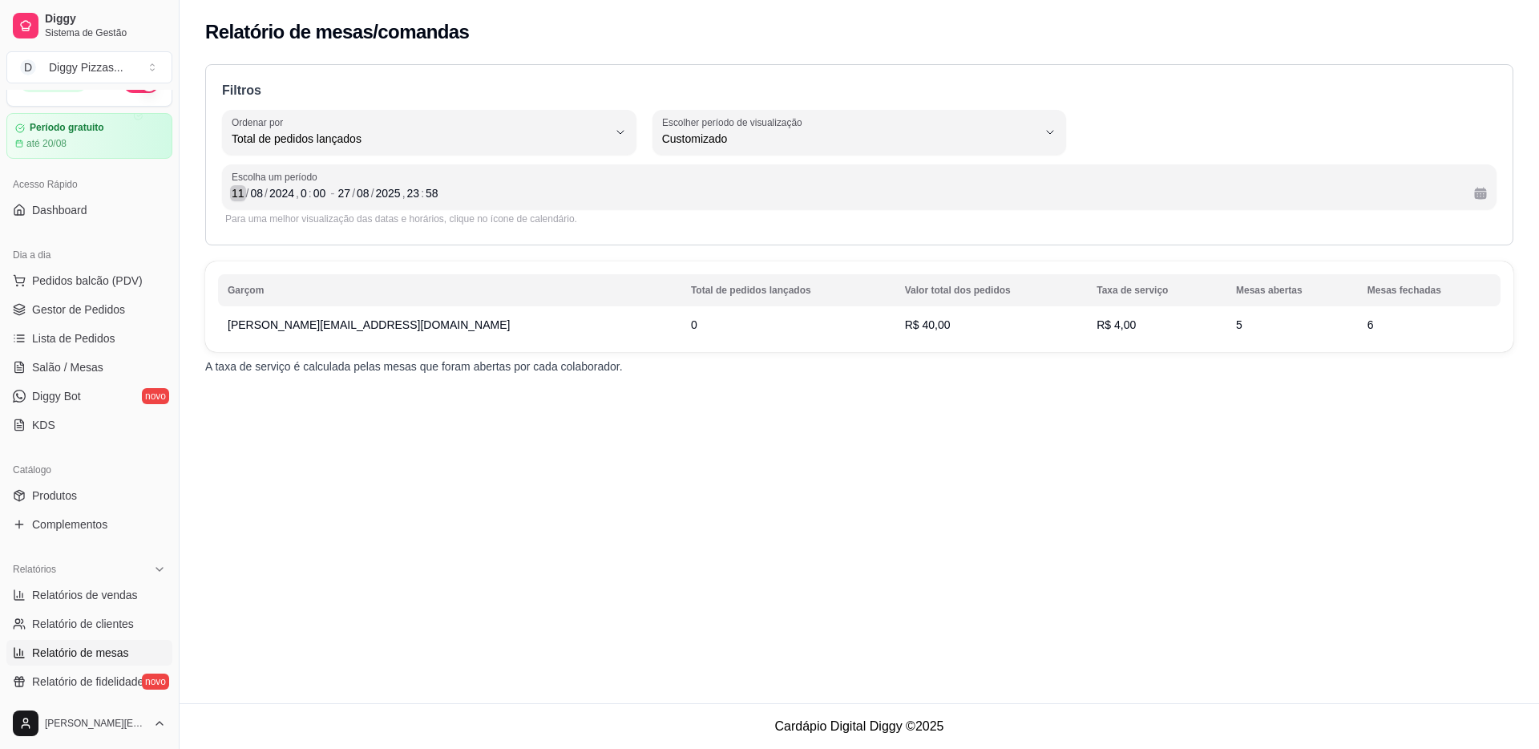
click at [242, 196] on div "11" at bounding box center [238, 193] width 16 height 16
click at [293, 192] on div "2024" at bounding box center [282, 193] width 28 height 16
click at [240, 192] on div "11" at bounding box center [238, 193] width 16 height 16
click at [502, 365] on p "A taxa de serviço é calculada pelas mesas que foram abertas por cada colaborado…" at bounding box center [859, 366] width 1308 height 16
click at [353, 194] on div "27" at bounding box center [345, 193] width 16 height 16
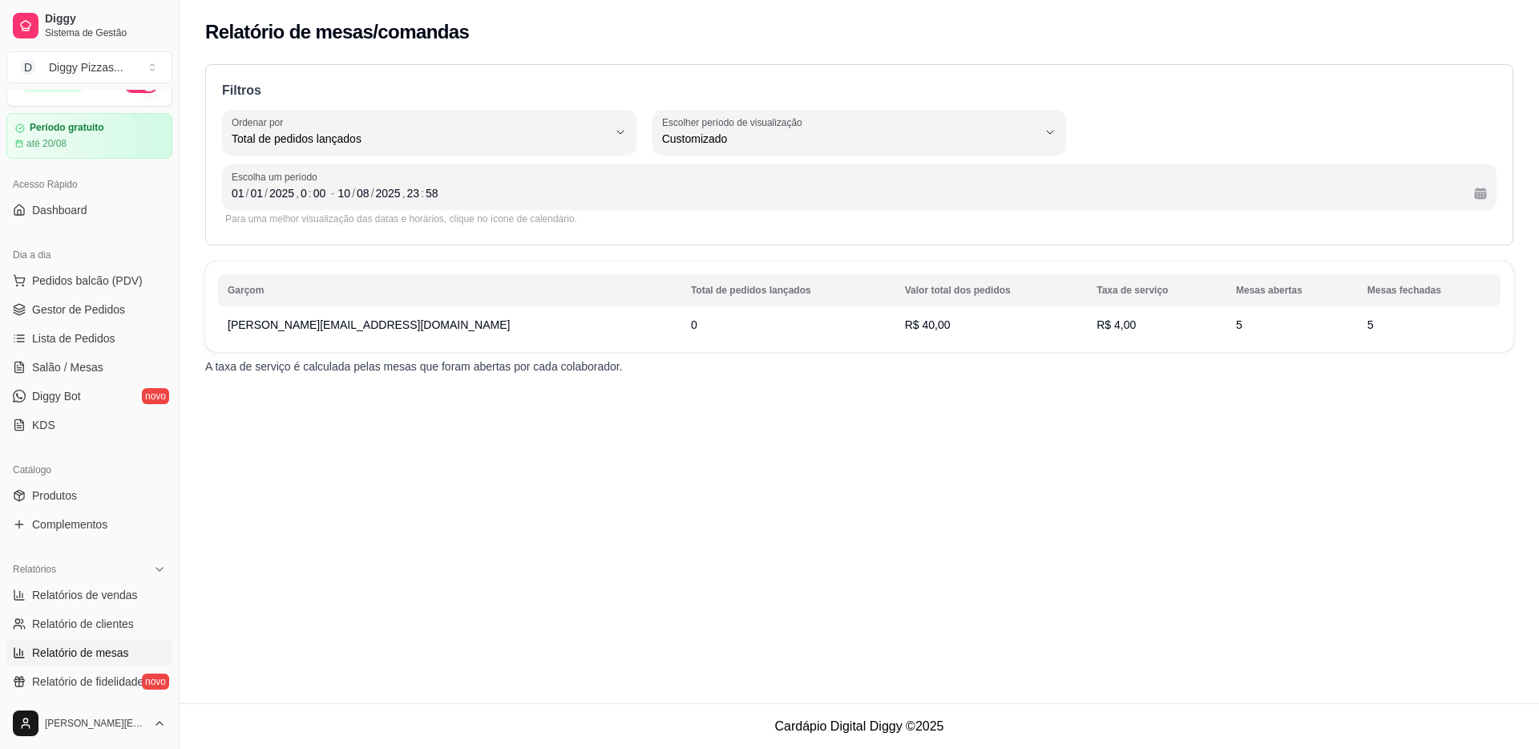
click at [789, 140] on span "Customizado" at bounding box center [850, 139] width 376 height 16
click at [679, 308] on span "45 dias" at bounding box center [850, 308] width 357 height 15
type input "45"
select select "45"
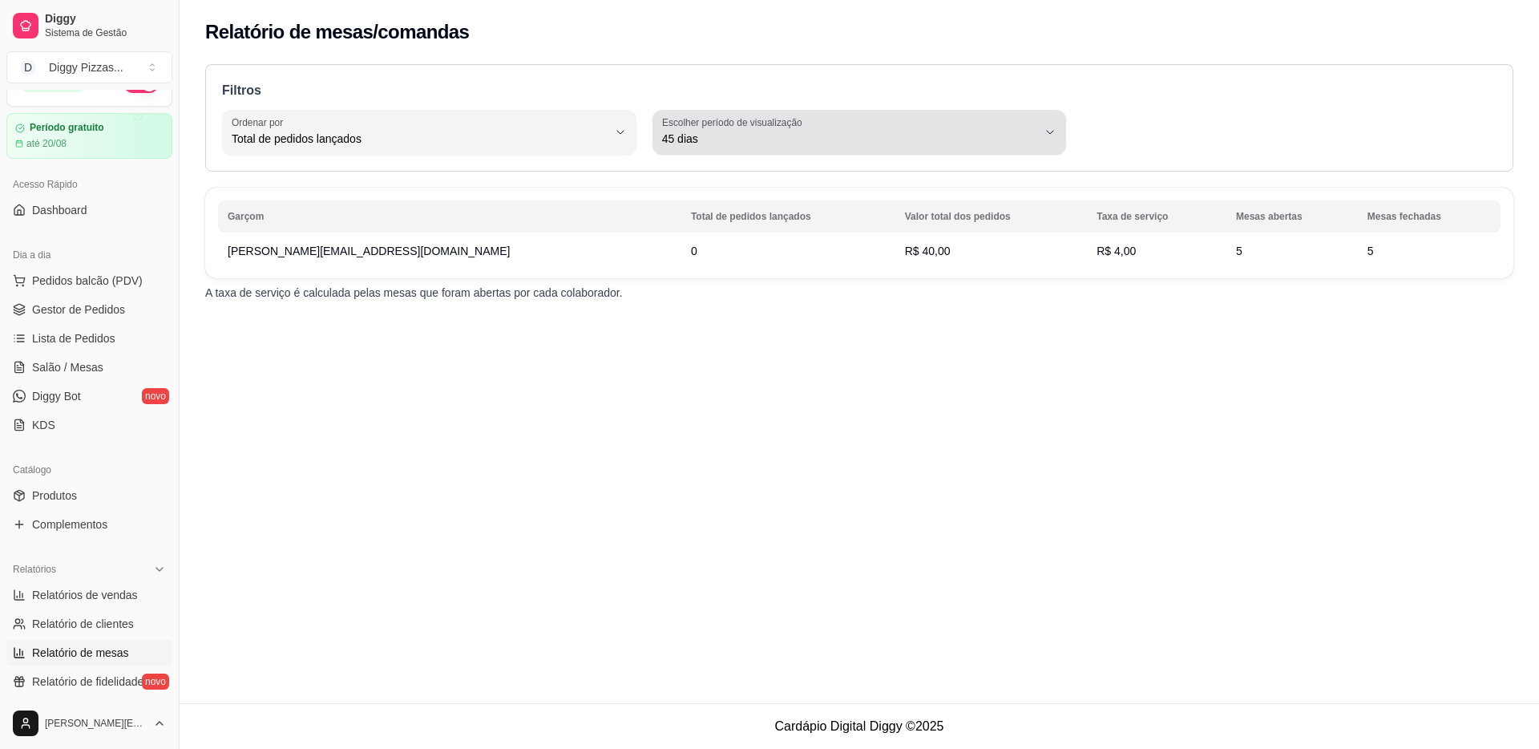
click at [733, 134] on span "45 dias" at bounding box center [850, 139] width 376 height 16
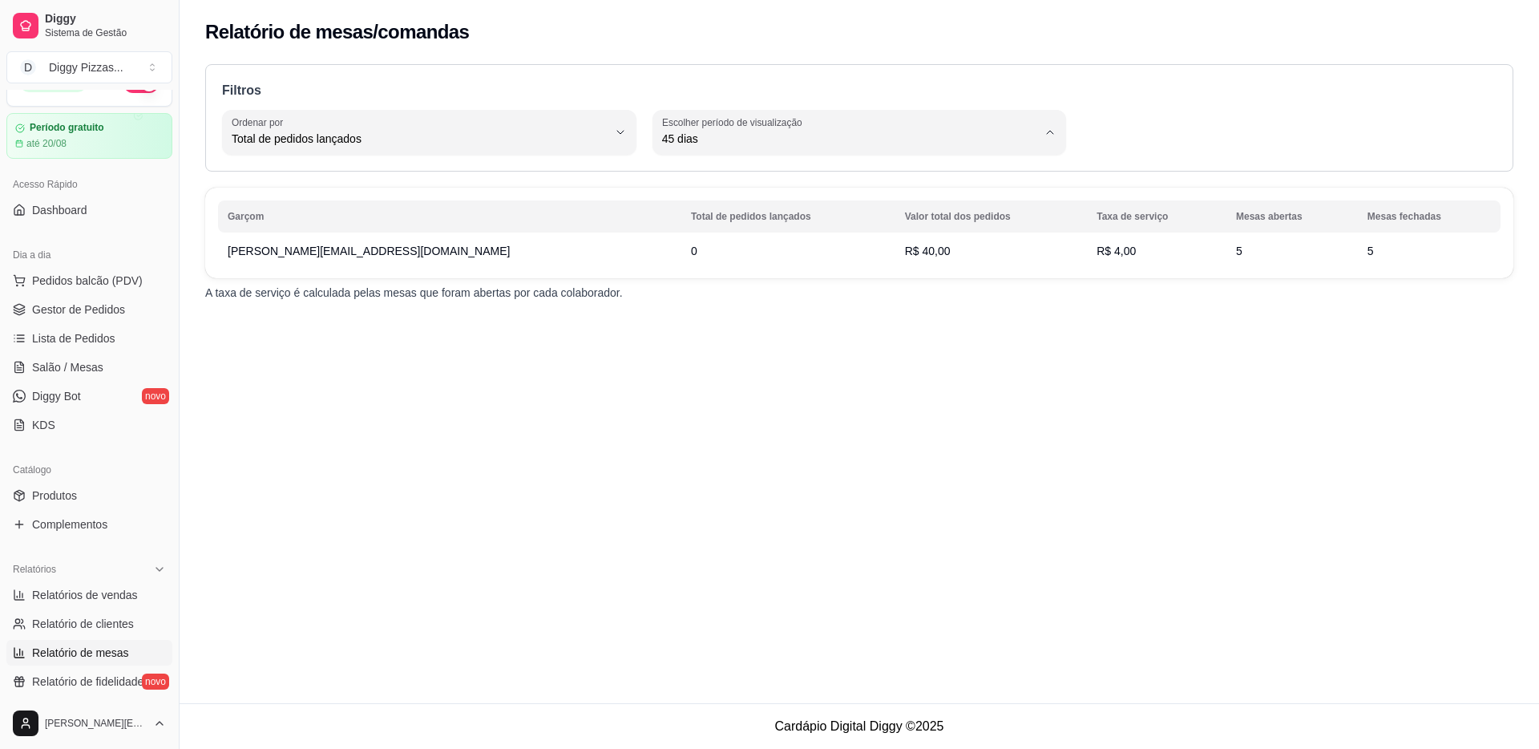
click at [684, 251] on li "15 dias" at bounding box center [860, 256] width 386 height 25
type input "15"
select select "15"
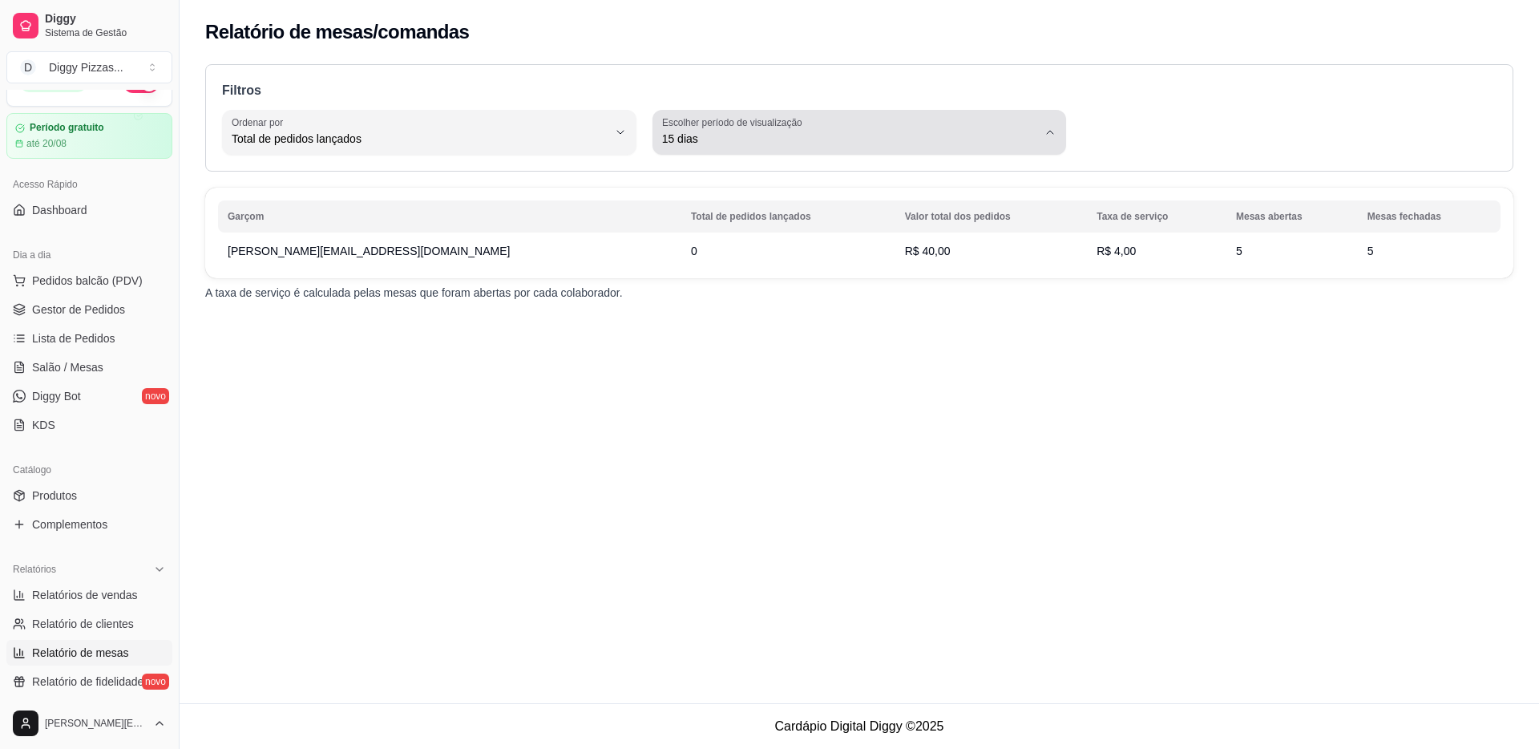
click at [737, 152] on button "Escolher período de visualização 15 dias" at bounding box center [859, 132] width 414 height 45
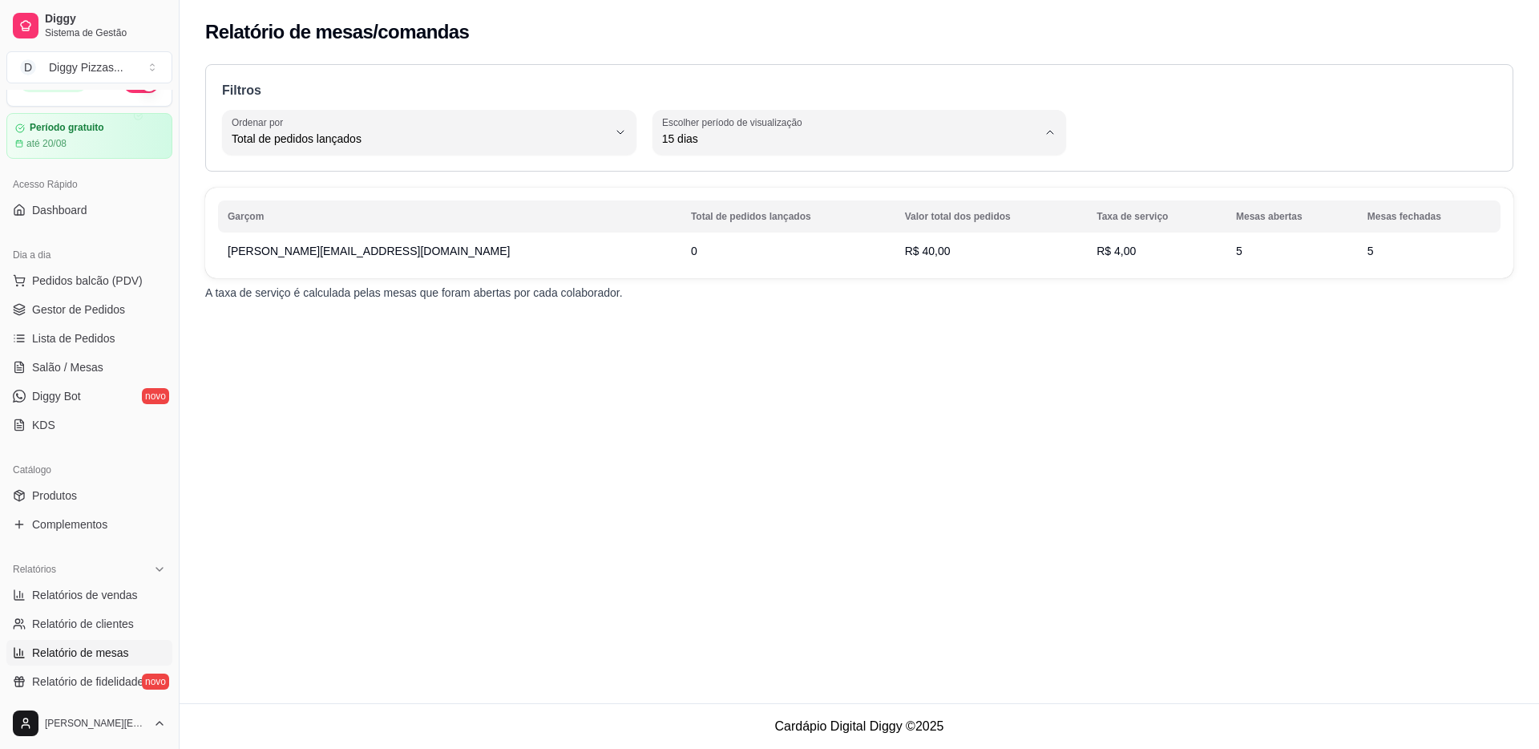
click at [693, 211] on span "Ontem" at bounding box center [850, 203] width 357 height 15
type input "1"
select select "1"
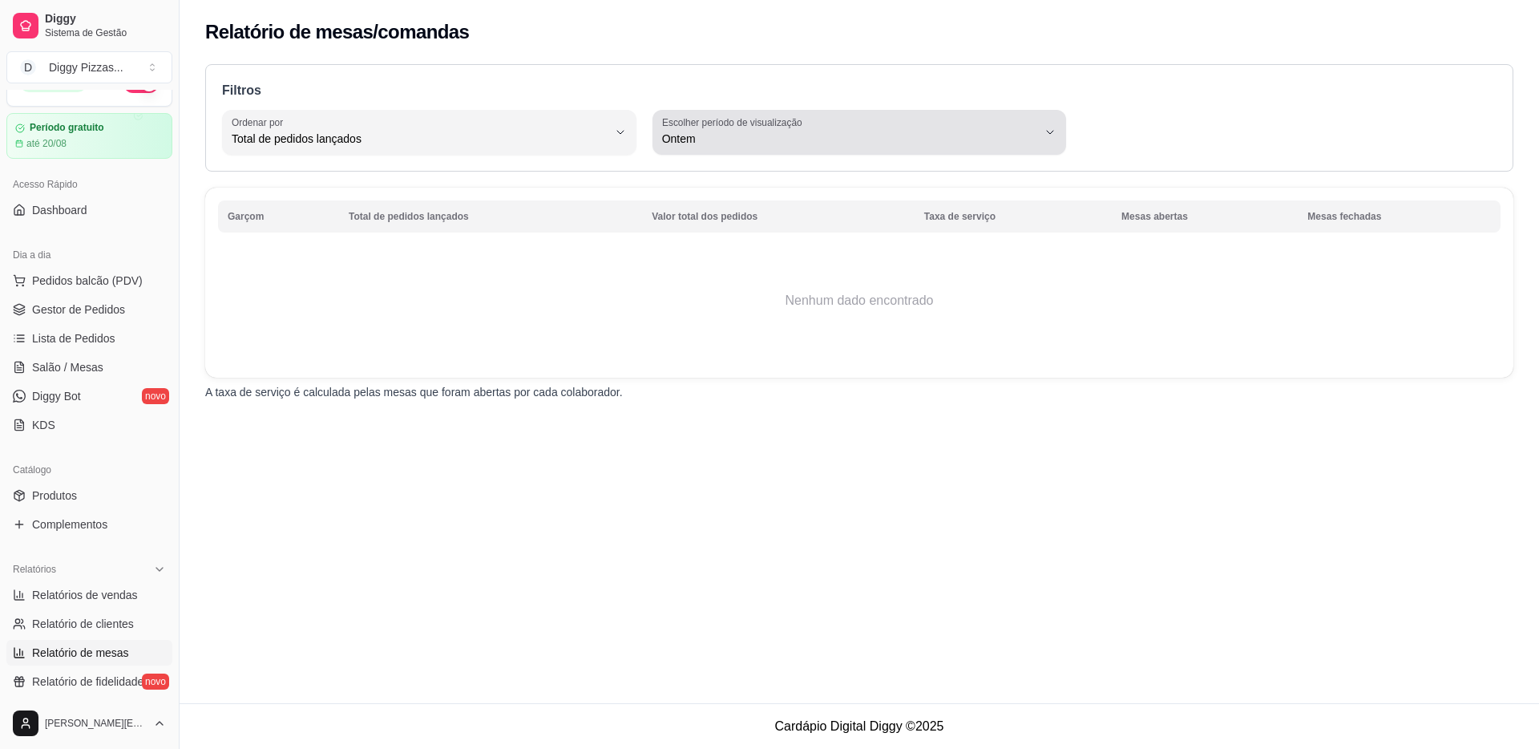
click at [709, 150] on button "Escolher período de visualização Ontem" at bounding box center [859, 132] width 414 height 45
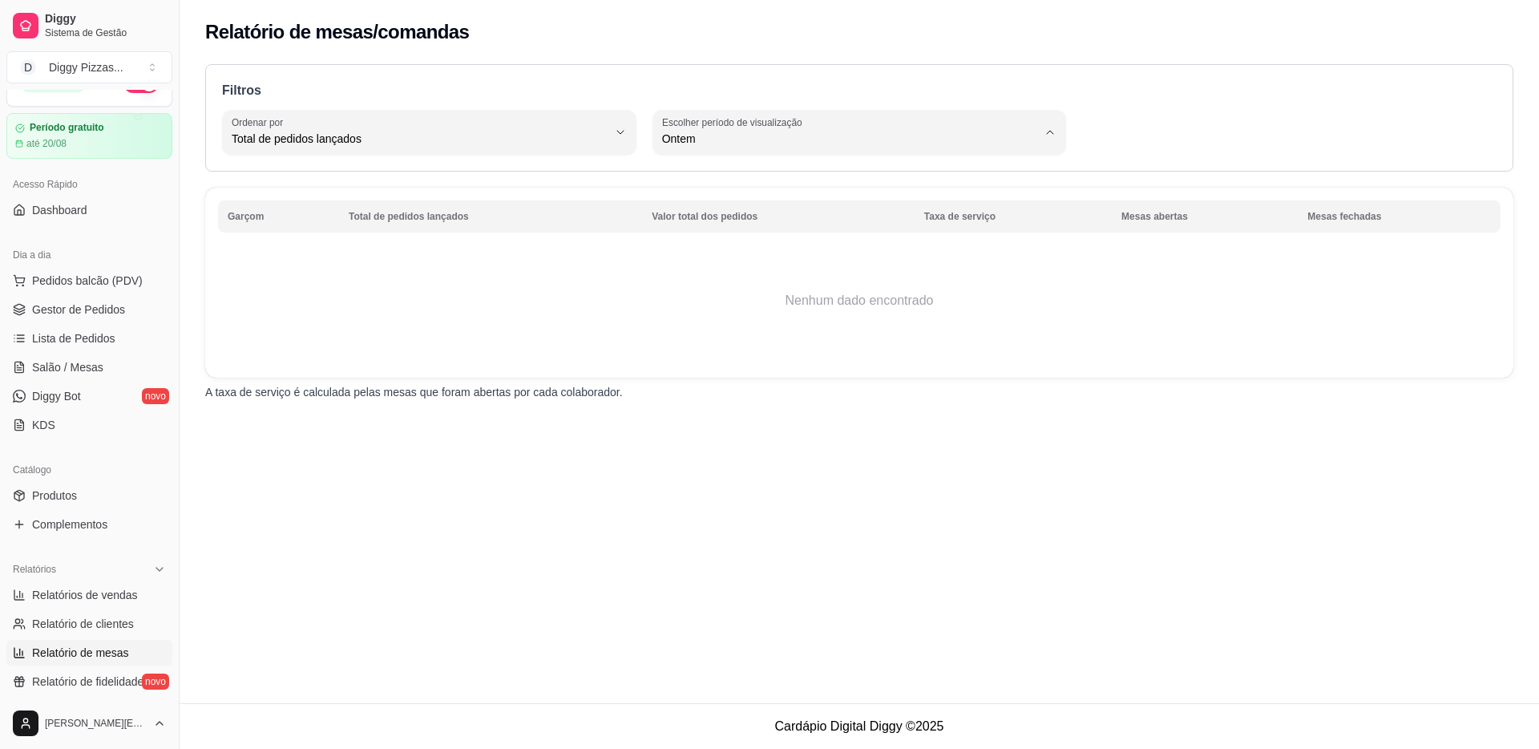
click at [703, 308] on span "45 dias" at bounding box center [850, 308] width 357 height 15
type input "45"
select select "45"
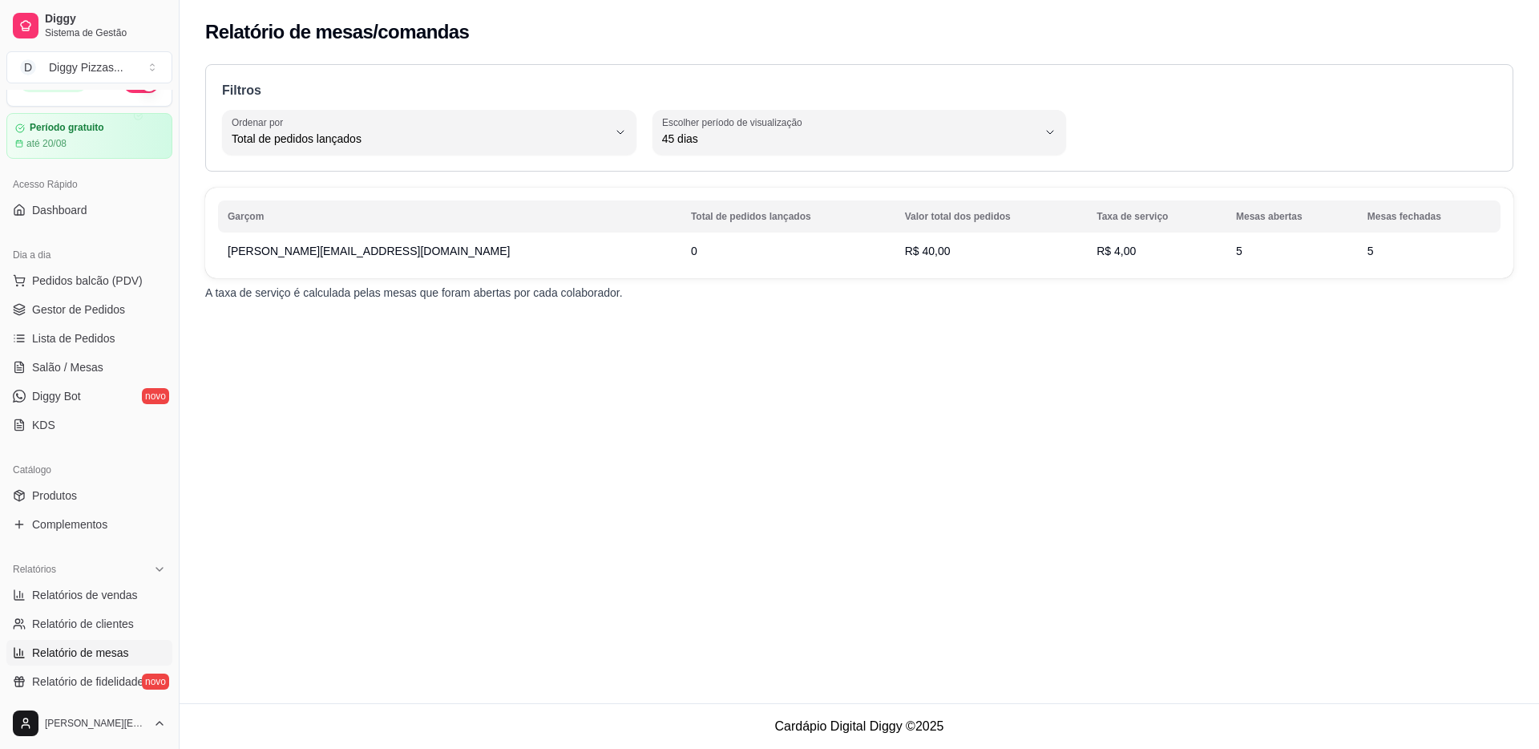
scroll to position [0, 0]
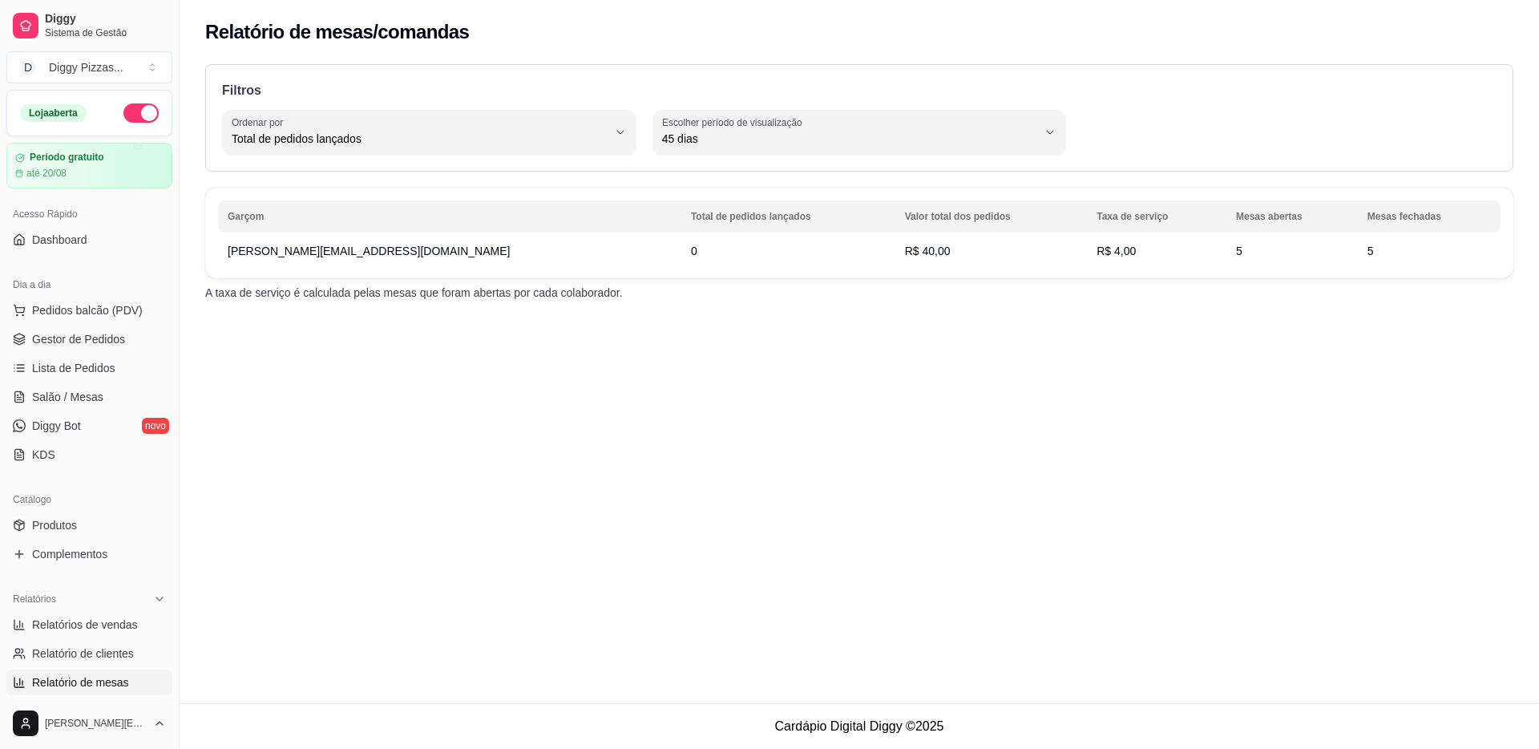
click at [650, 107] on div "Filtros TOTAL_OF_ORDERS Ordenar por Total de pedidos lançados Valor total dos p…" at bounding box center [859, 117] width 1308 height 107
click at [91, 391] on span "Salão / Mesas" at bounding box center [67, 397] width 71 height 16
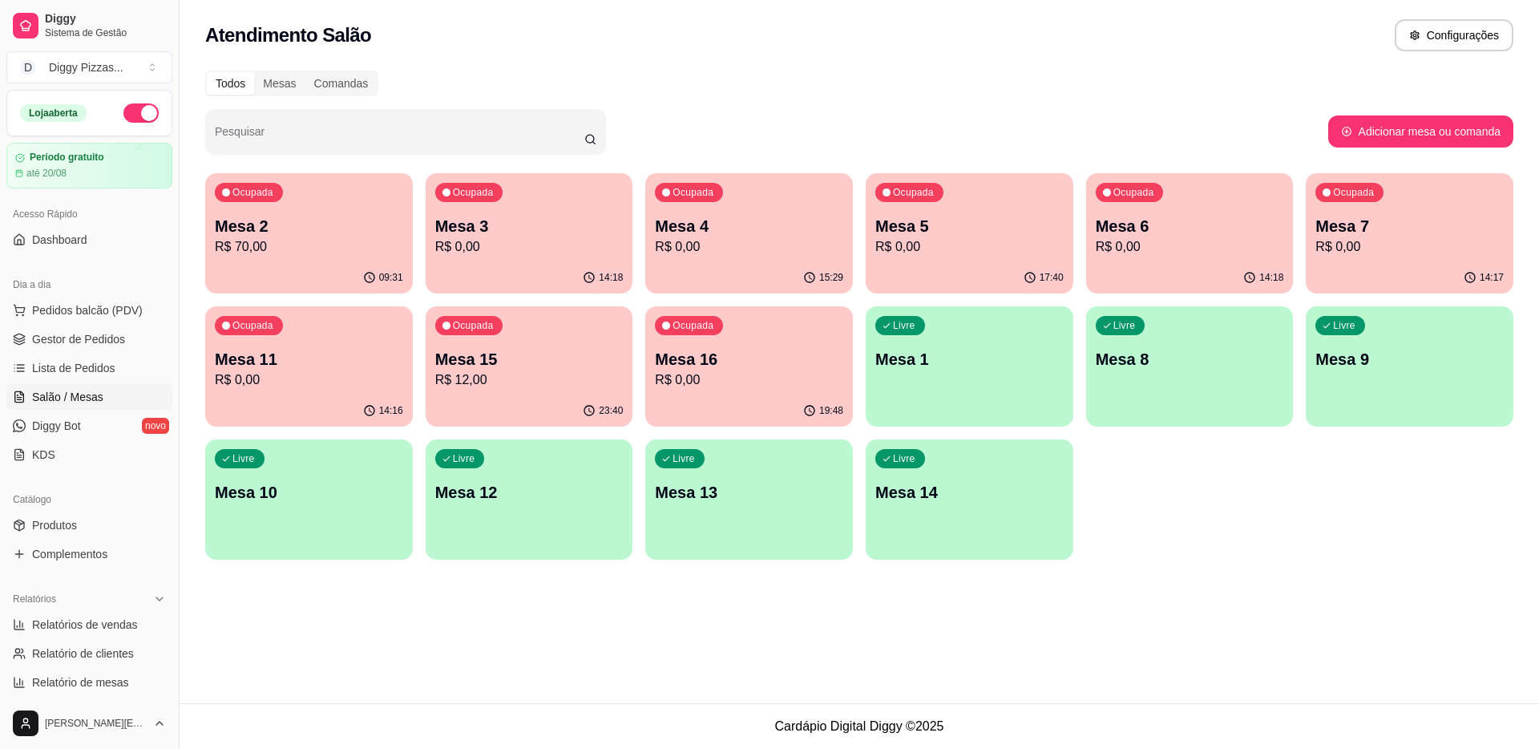
click at [561, 252] on p "R$ 0,00" at bounding box center [529, 246] width 188 height 19
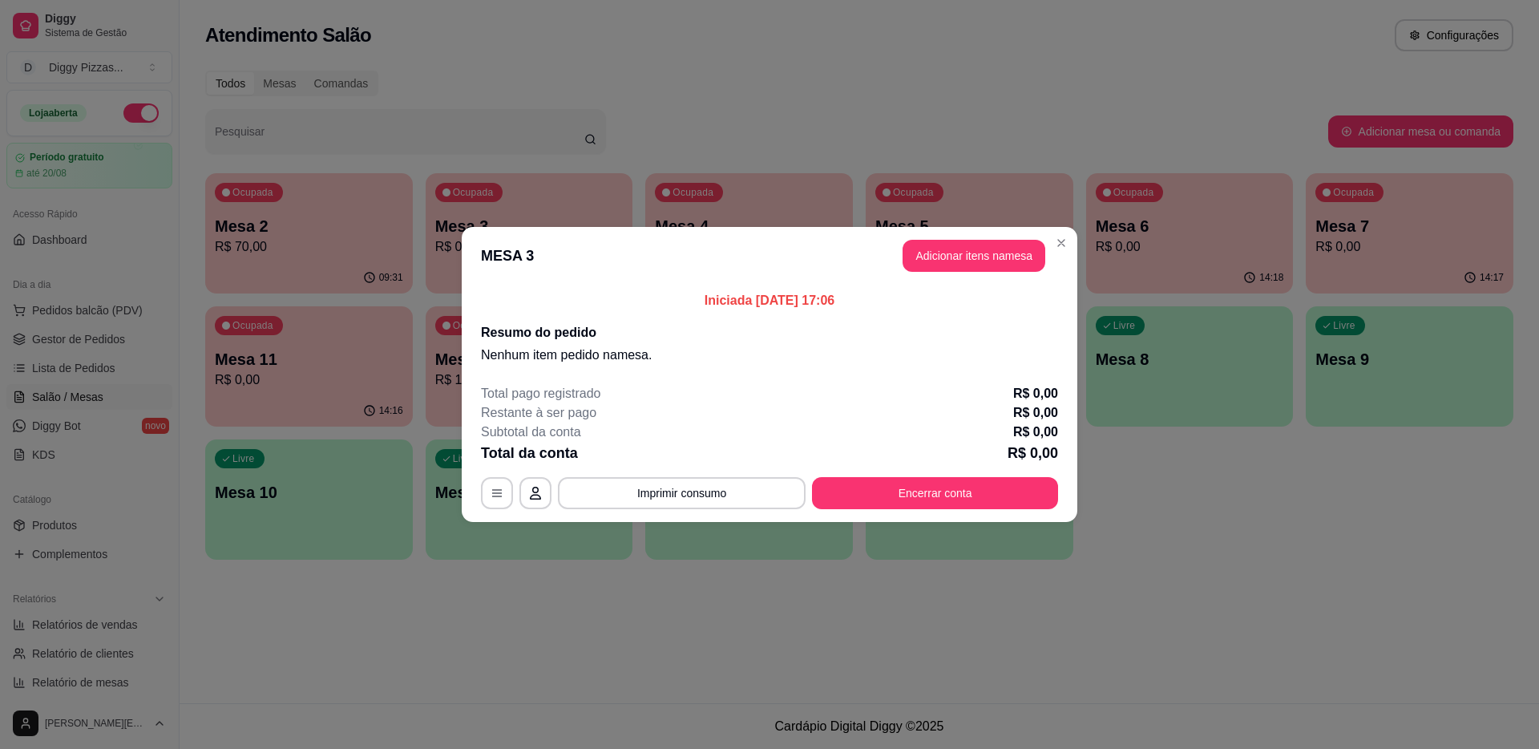
click at [892, 487] on button "Encerrar conta" at bounding box center [935, 493] width 246 height 32
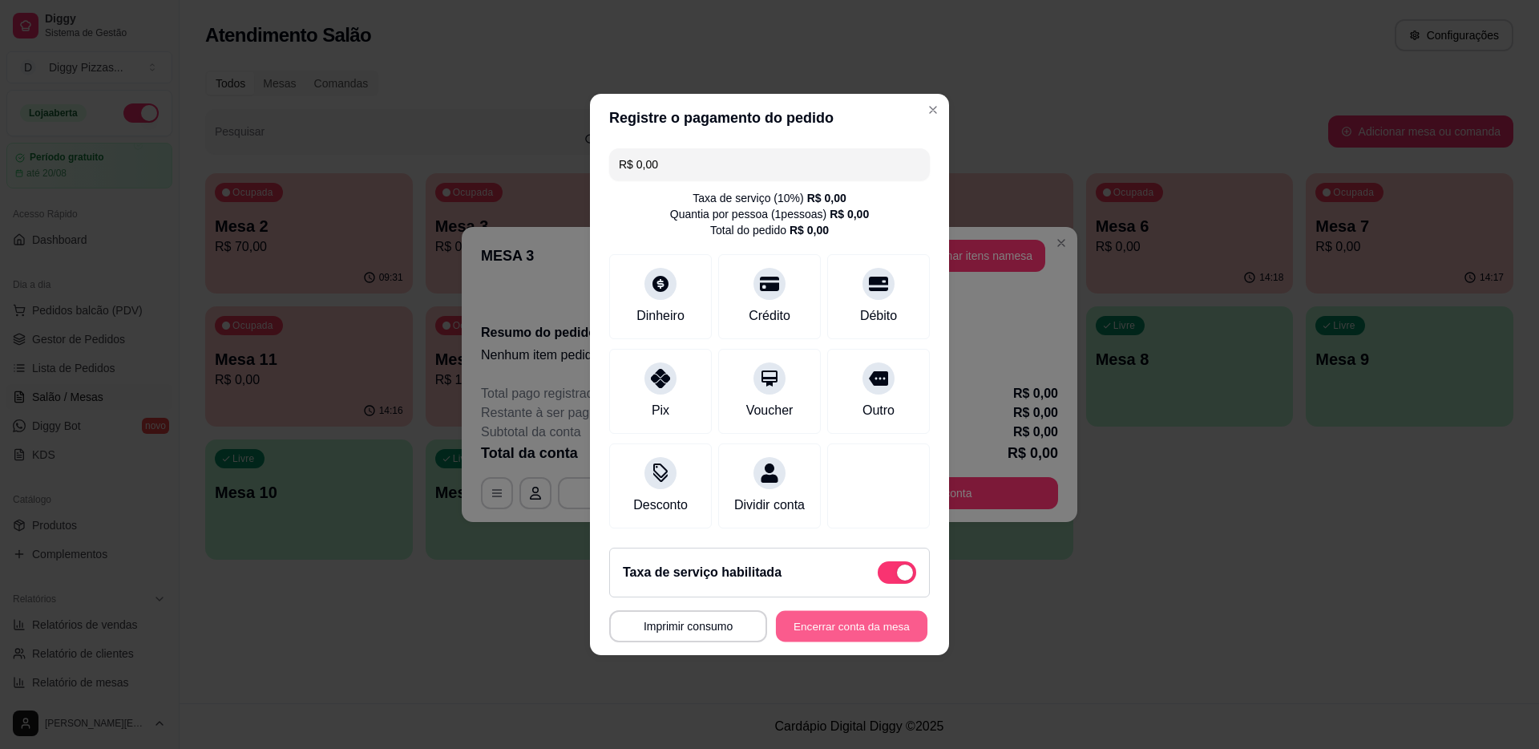
click at [890, 617] on button "Encerrar conta da mesa" at bounding box center [851, 626] width 151 height 31
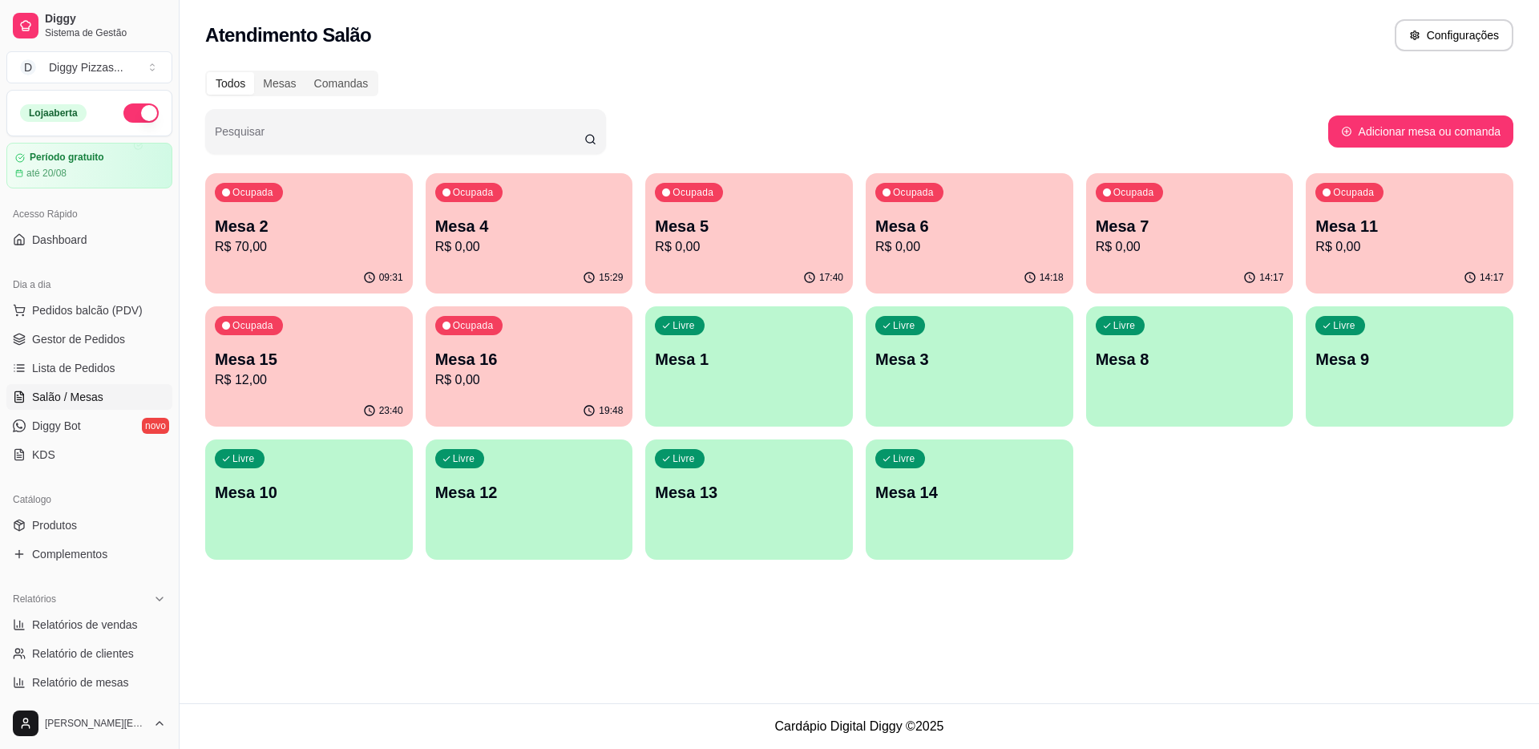
click at [772, 312] on div "Livre Mesa 1" at bounding box center [749, 356] width 208 height 101
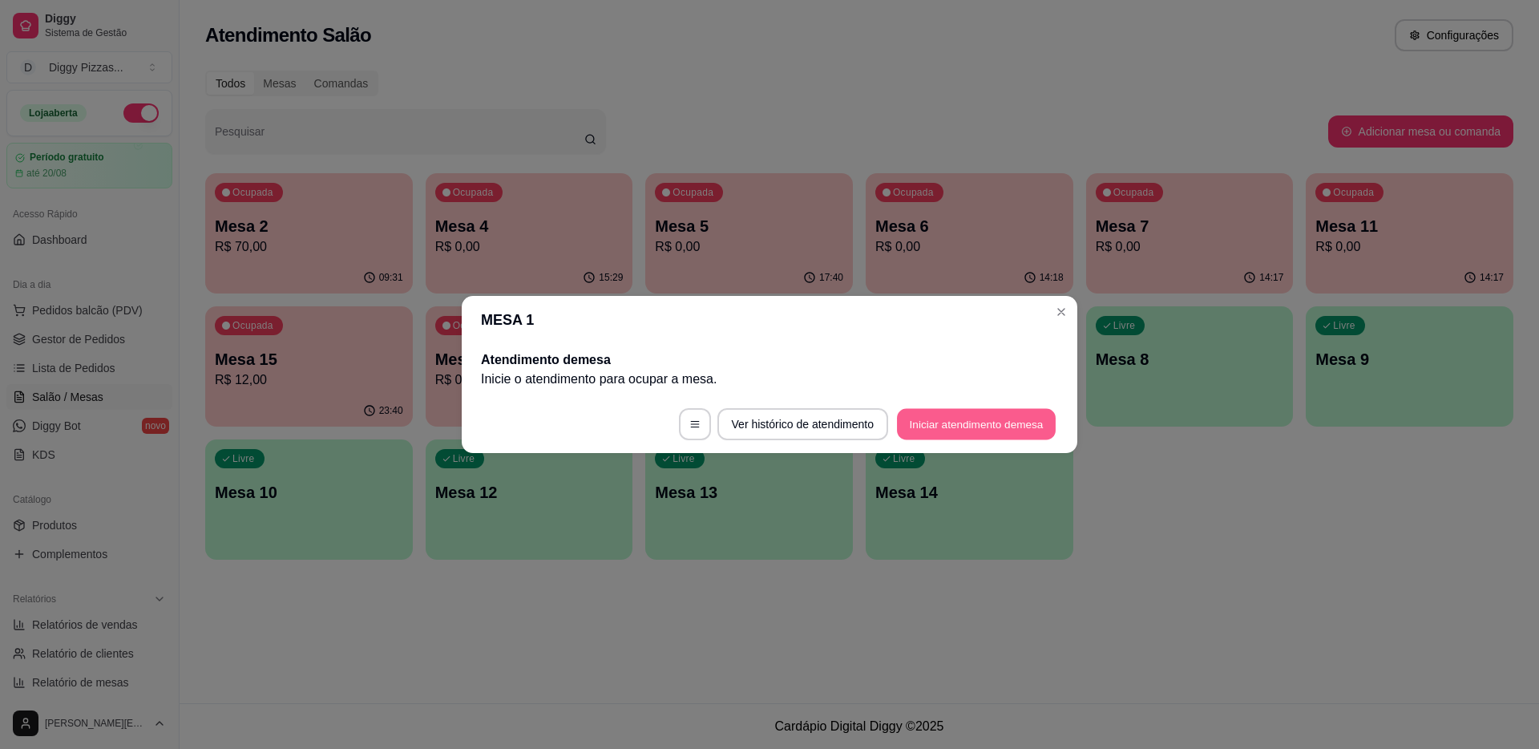
click at [943, 438] on button "Iniciar atendimento de mesa" at bounding box center [976, 424] width 159 height 31
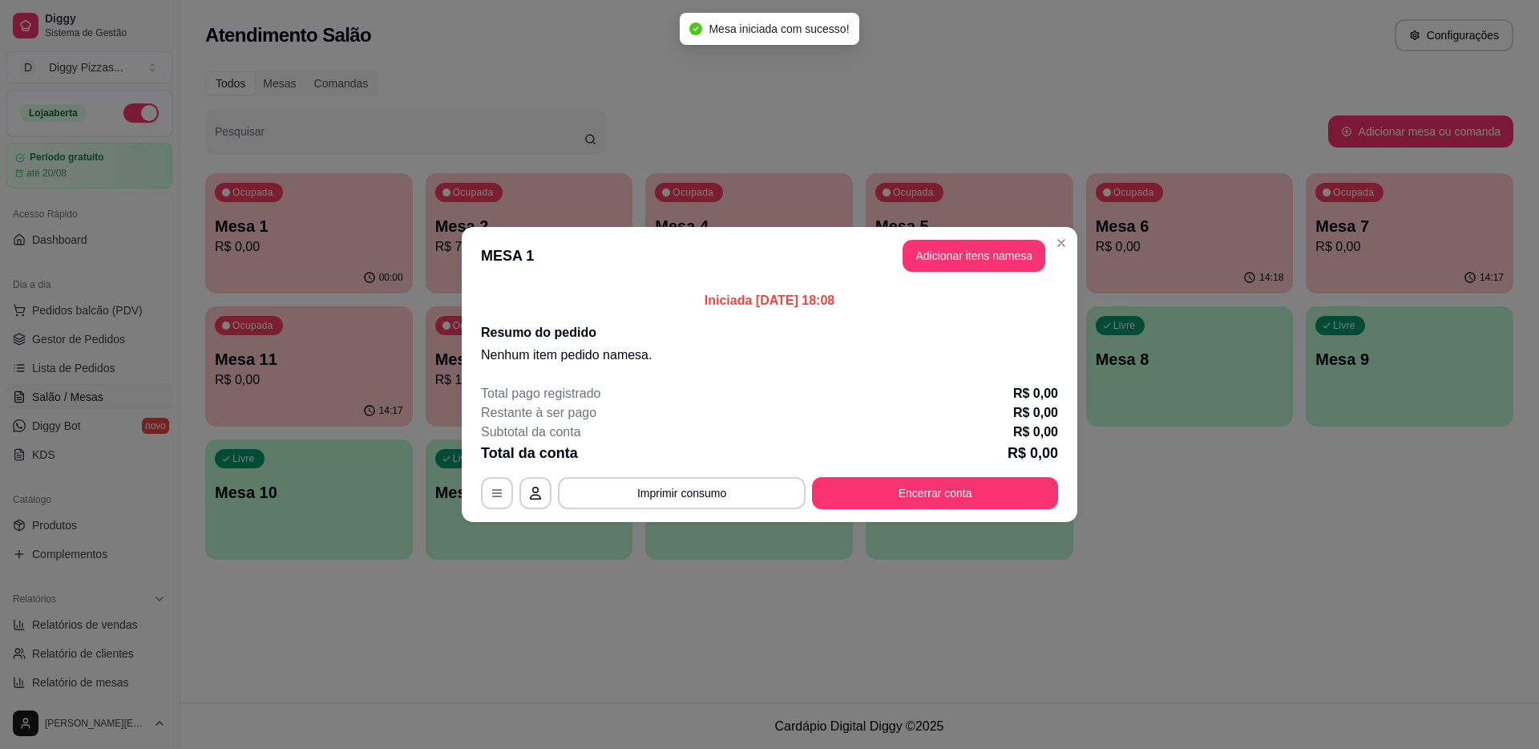
click at [999, 276] on header "MESA 1 Adicionar itens na mesa" at bounding box center [770, 256] width 616 height 58
click at [981, 261] on button "Adicionar itens na mesa" at bounding box center [973, 256] width 143 height 32
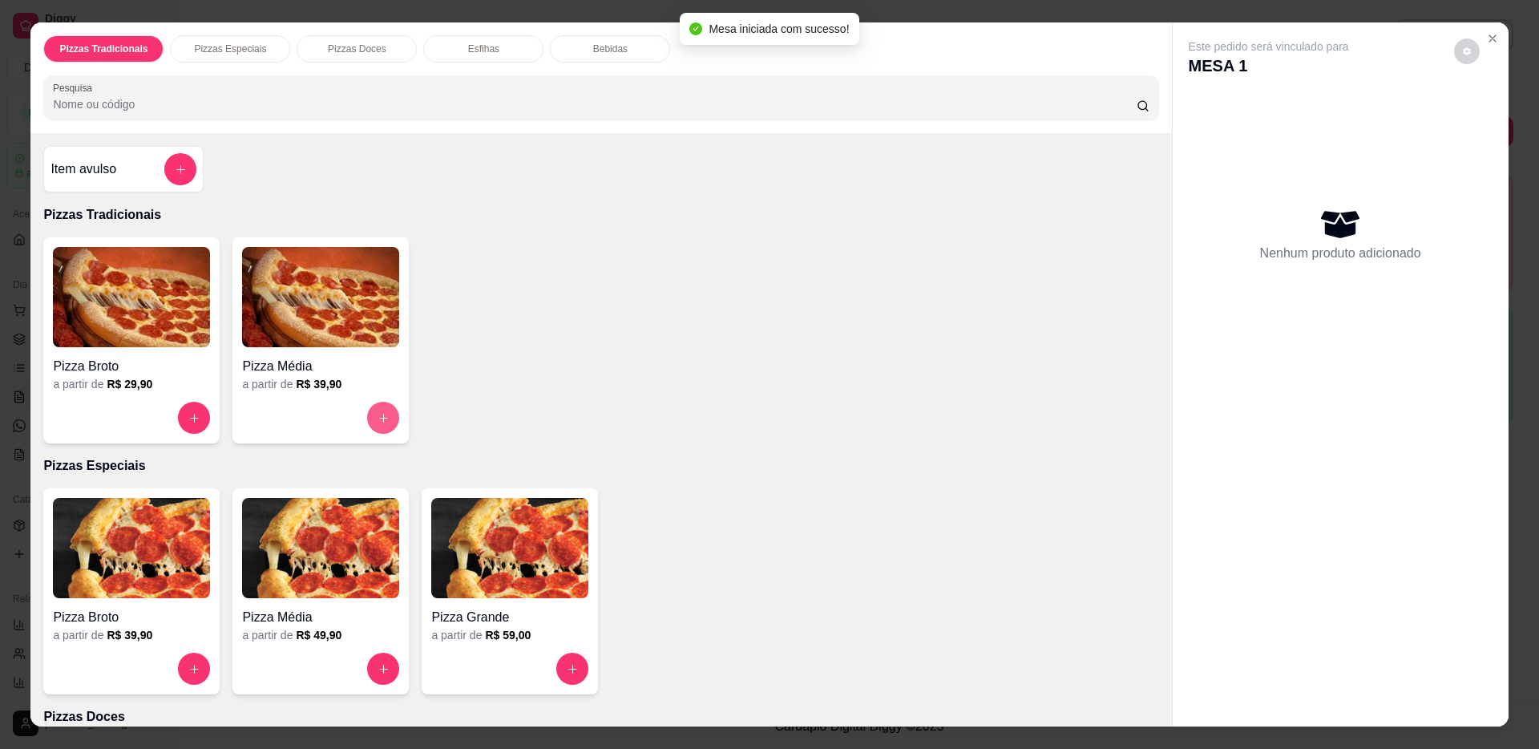
click at [385, 417] on icon "increase-product-quantity" at bounding box center [383, 418] width 9 height 9
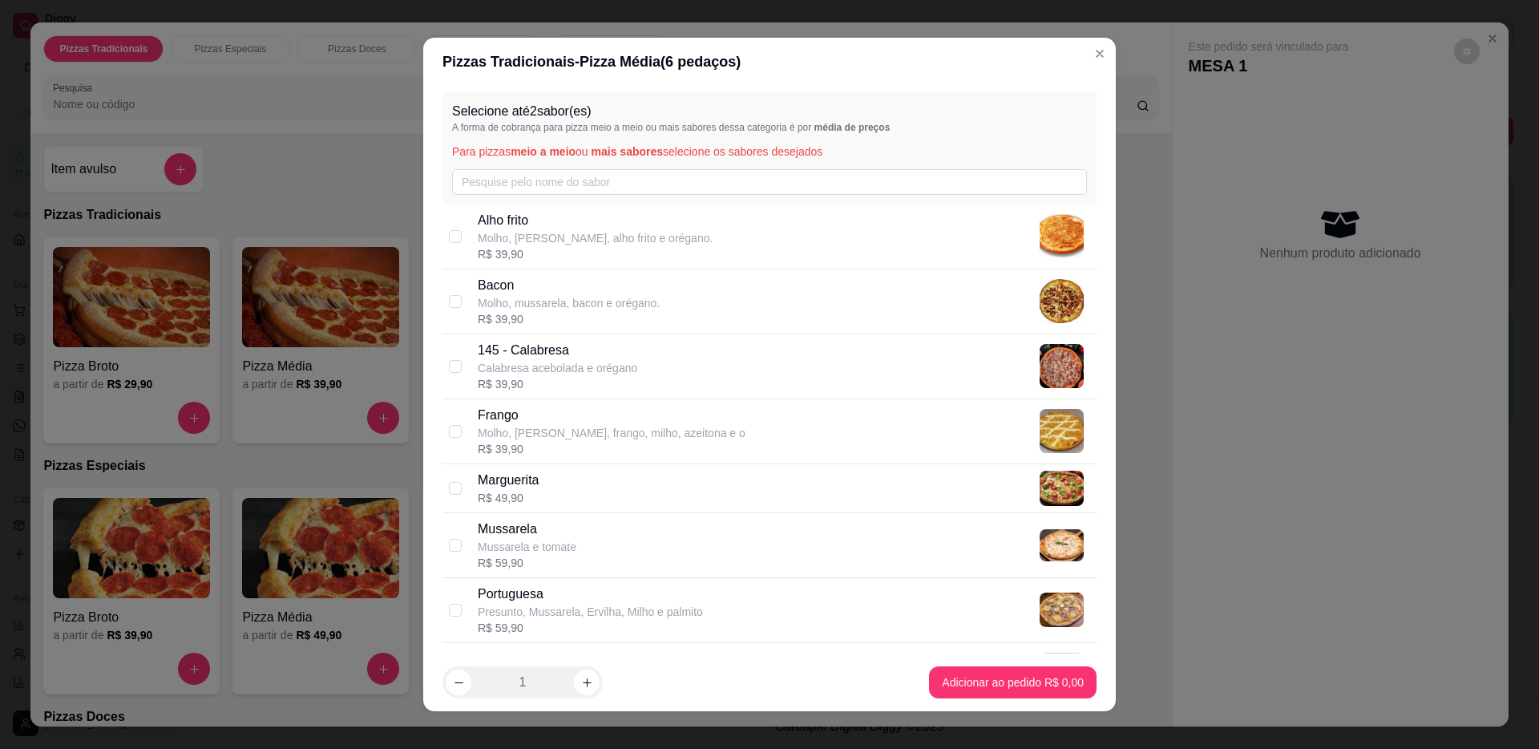
click at [911, 511] on div "Marguerita R$ 49,90" at bounding box center [769, 488] width 654 height 49
checkbox input "true"
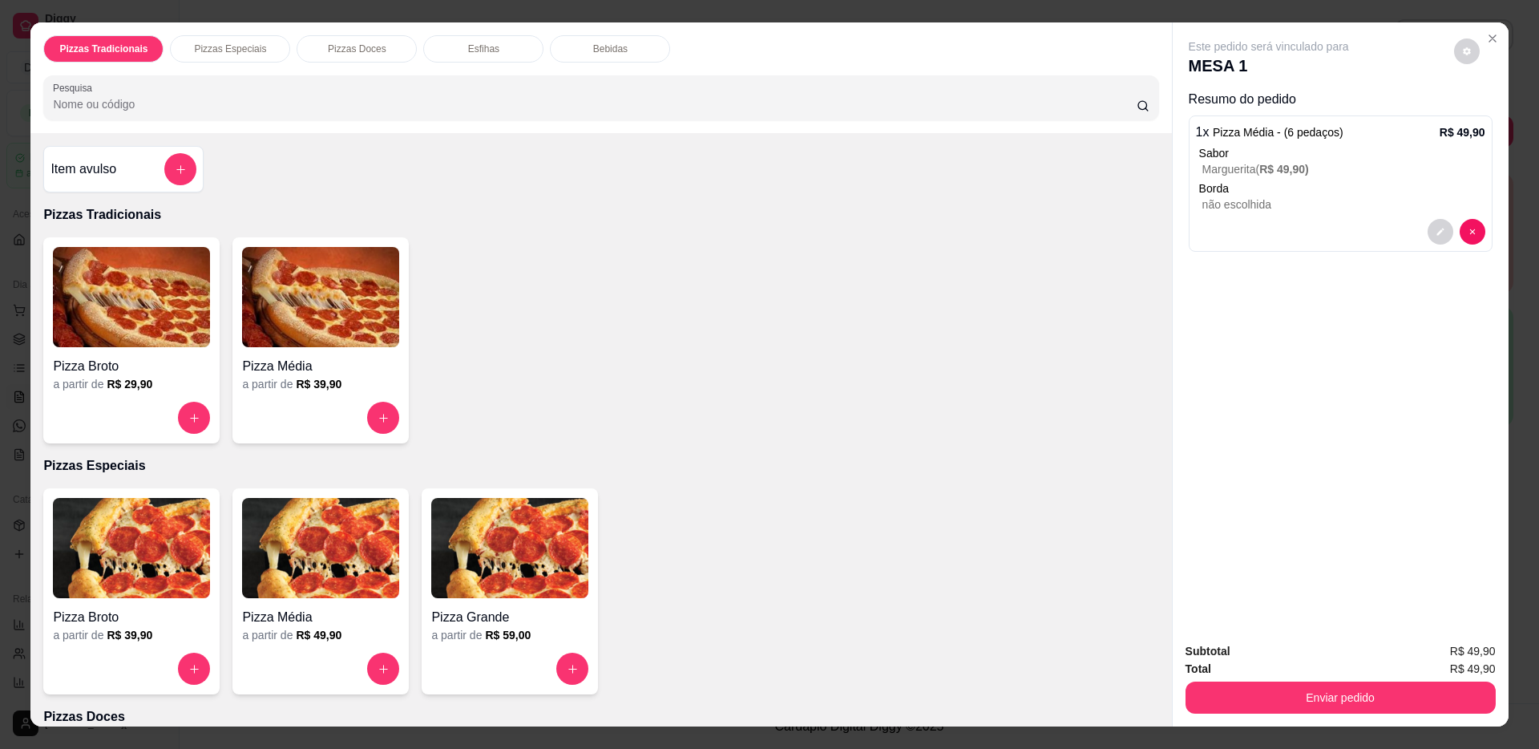
click at [1290, 696] on button "Enviar pedido" at bounding box center [1340, 697] width 310 height 32
click at [1313, 661] on button "Não registrar e enviar pedido" at bounding box center [1292, 658] width 167 height 30
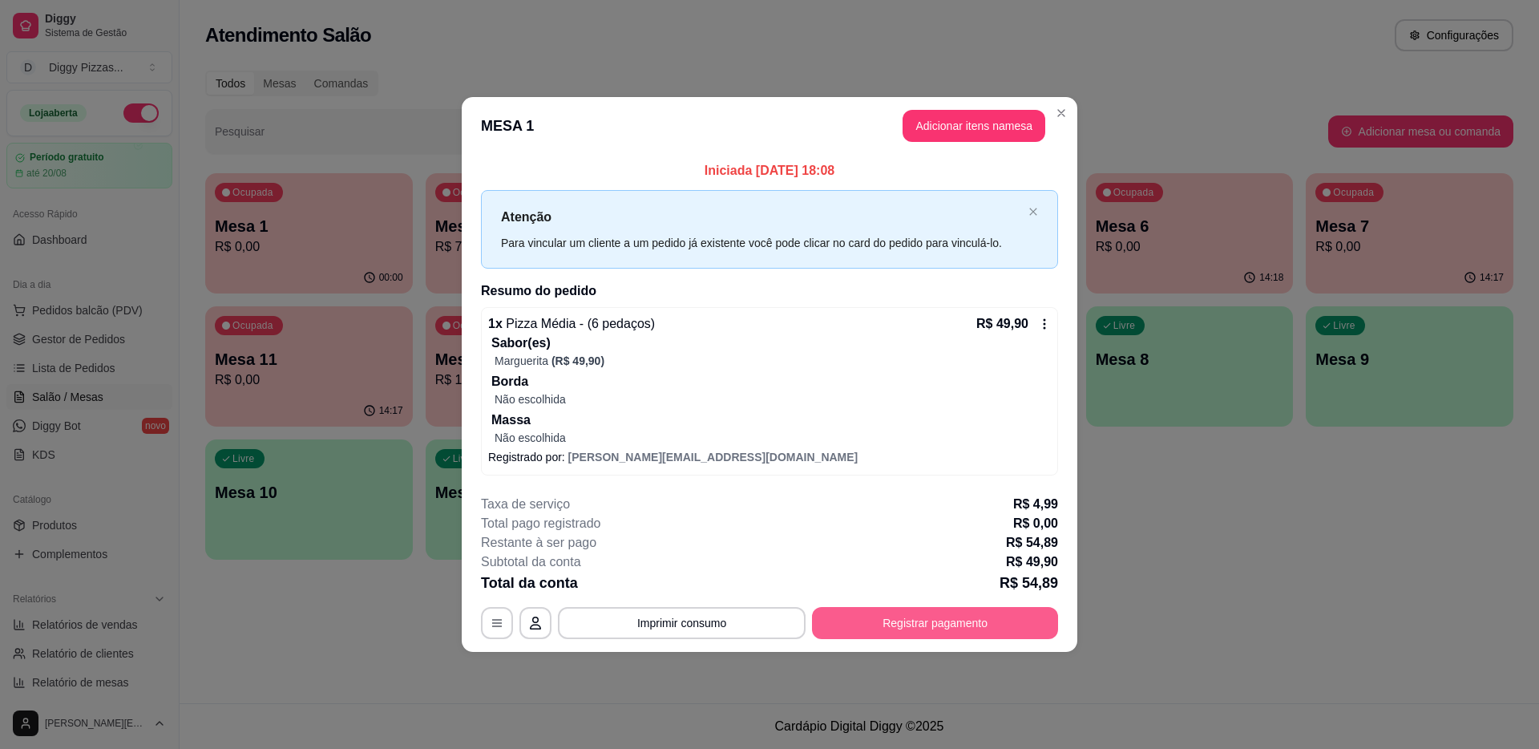
click at [933, 616] on button "Registrar pagamento" at bounding box center [935, 623] width 246 height 32
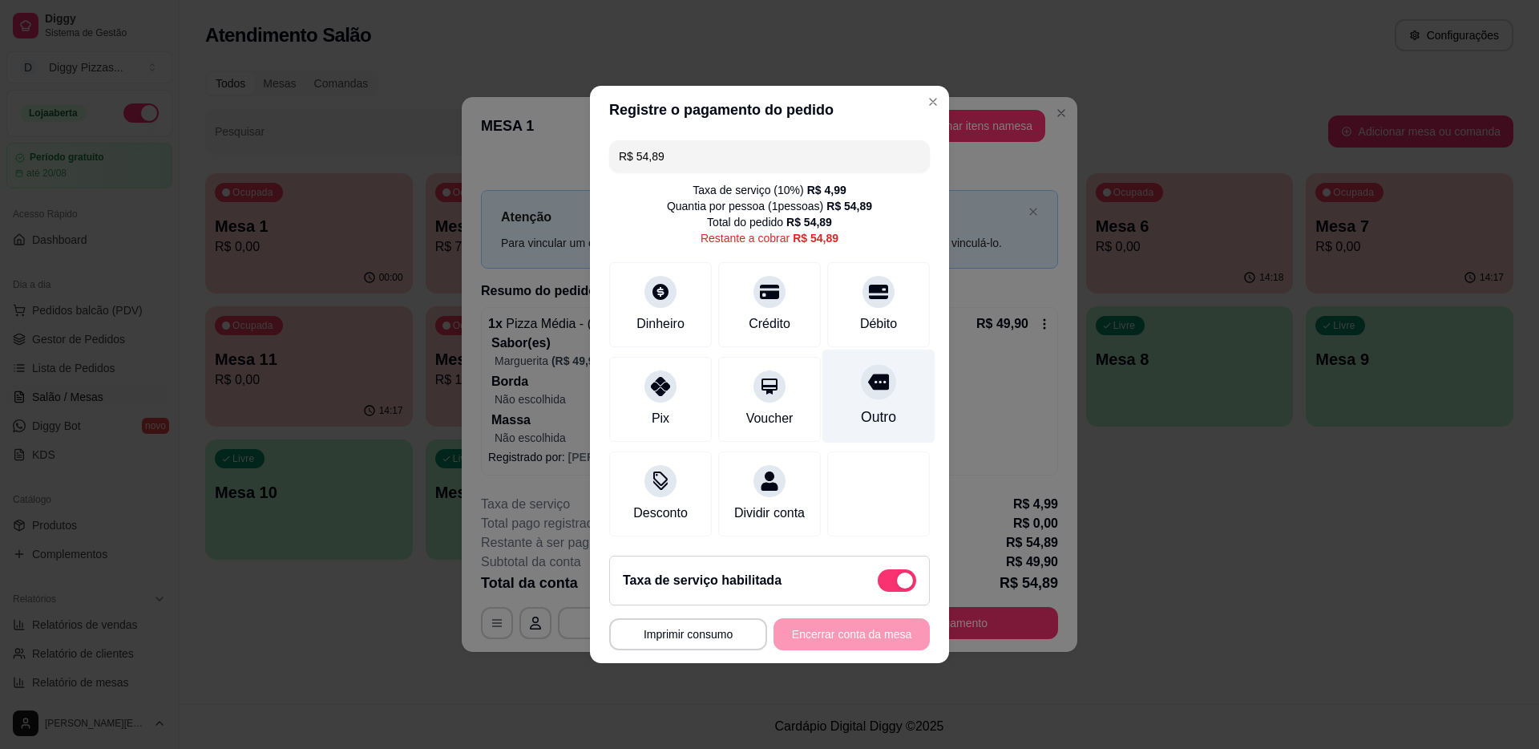
click at [888, 435] on div "Outro" at bounding box center [878, 396] width 113 height 94
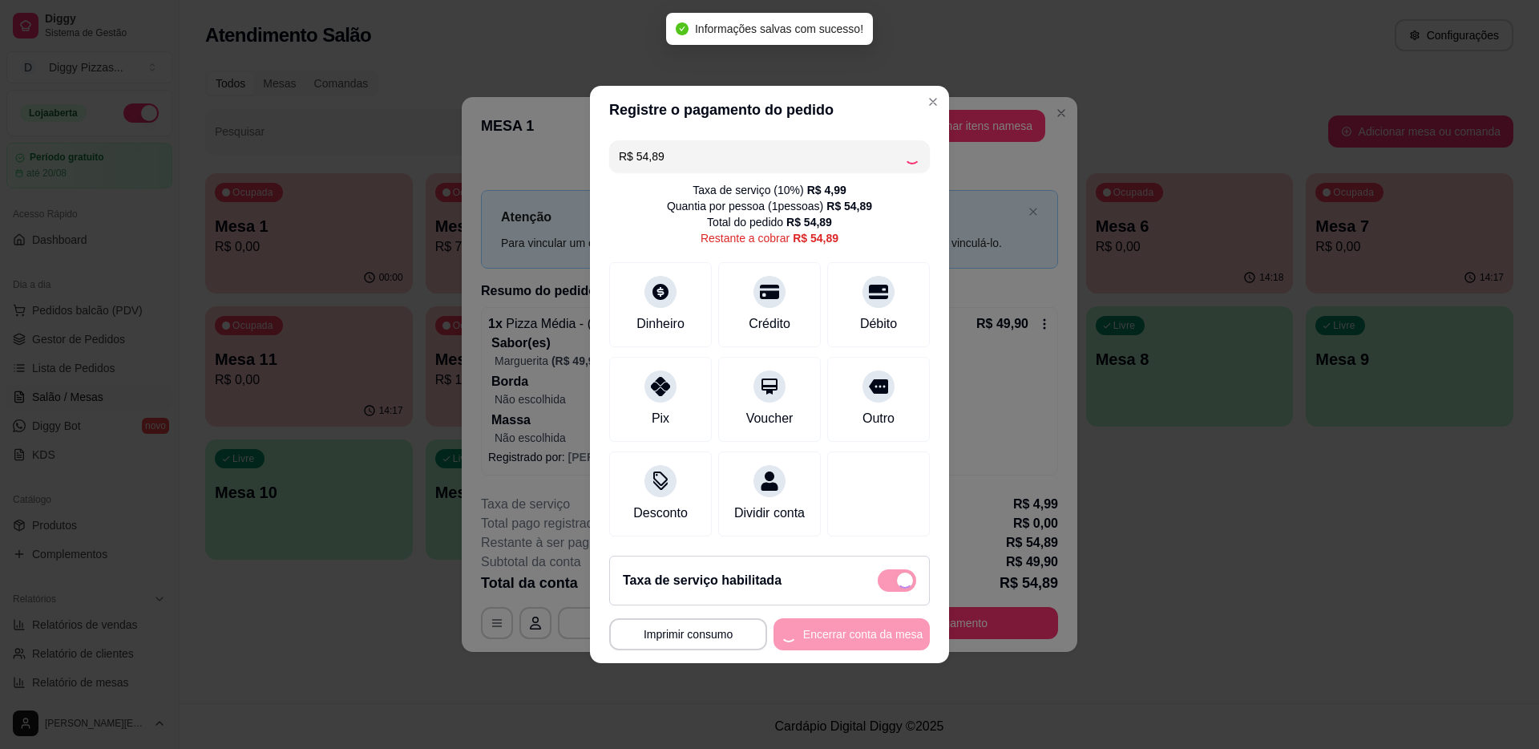
type input "R$ 0,00"
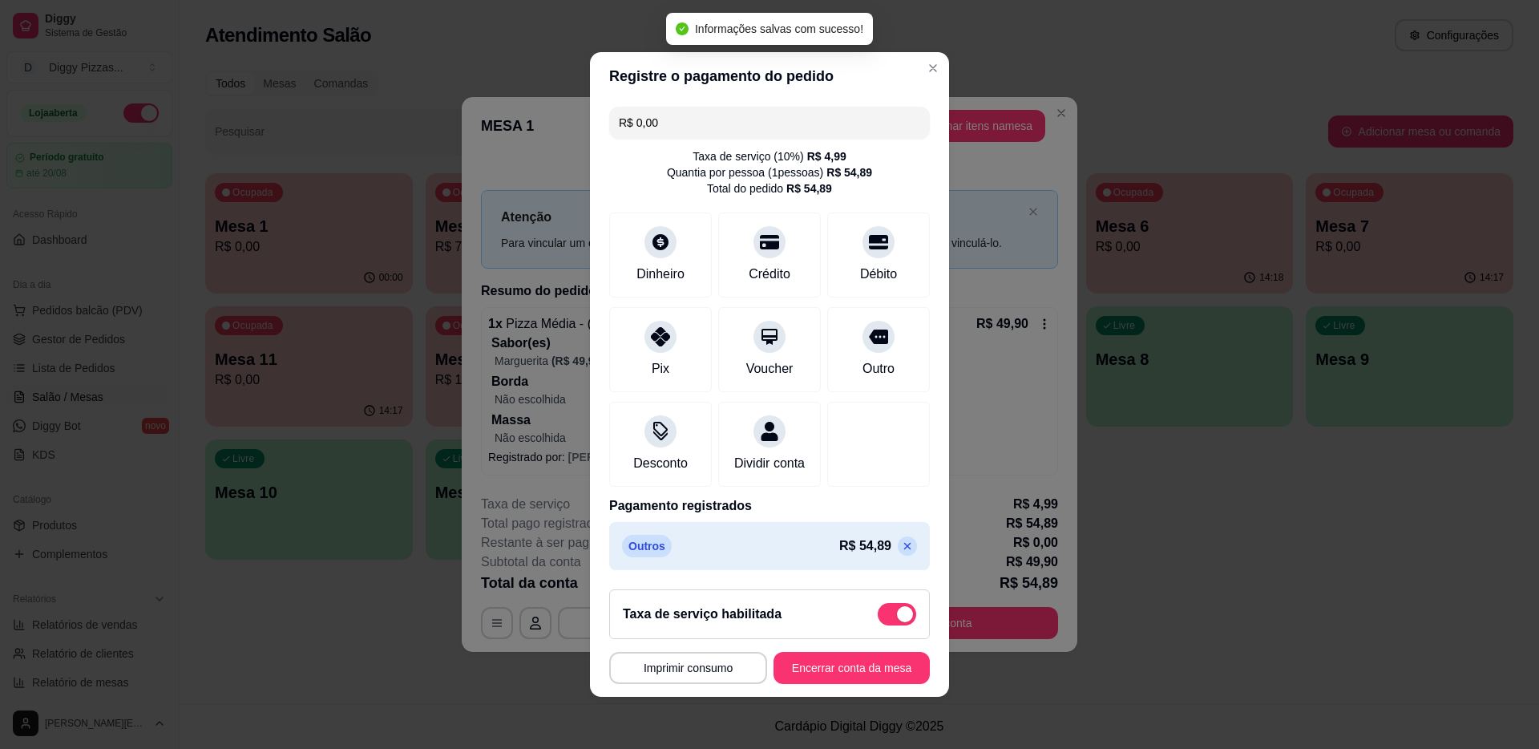
click at [856, 656] on button "Encerrar conta da mesa" at bounding box center [851, 668] width 156 height 32
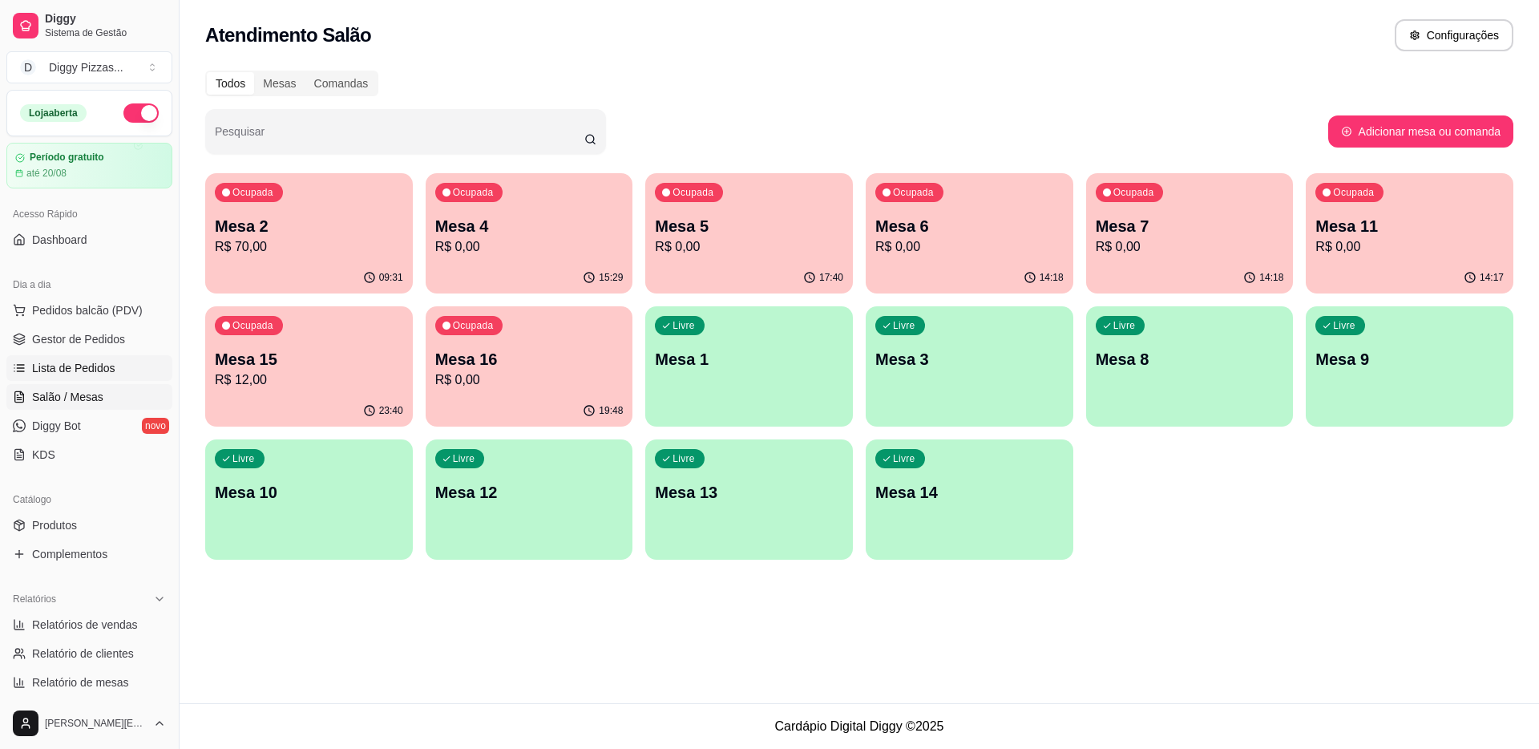
click at [71, 369] on span "Lista de Pedidos" at bounding box center [73, 368] width 83 height 16
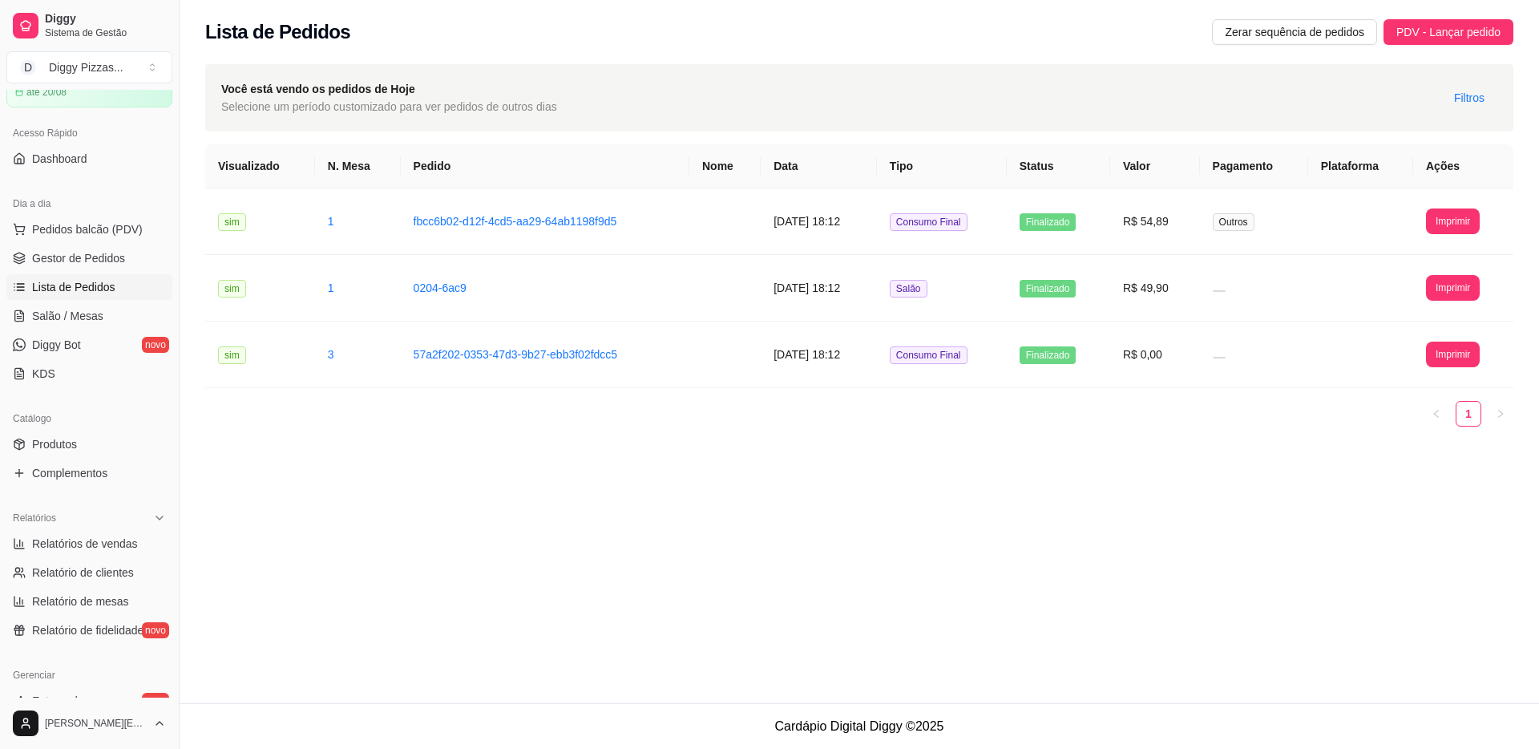
scroll to position [82, 0]
click at [83, 602] on span "Relatório de mesas" at bounding box center [80, 600] width 97 height 16
select select "TOTAL_OF_ORDERS"
select select "7"
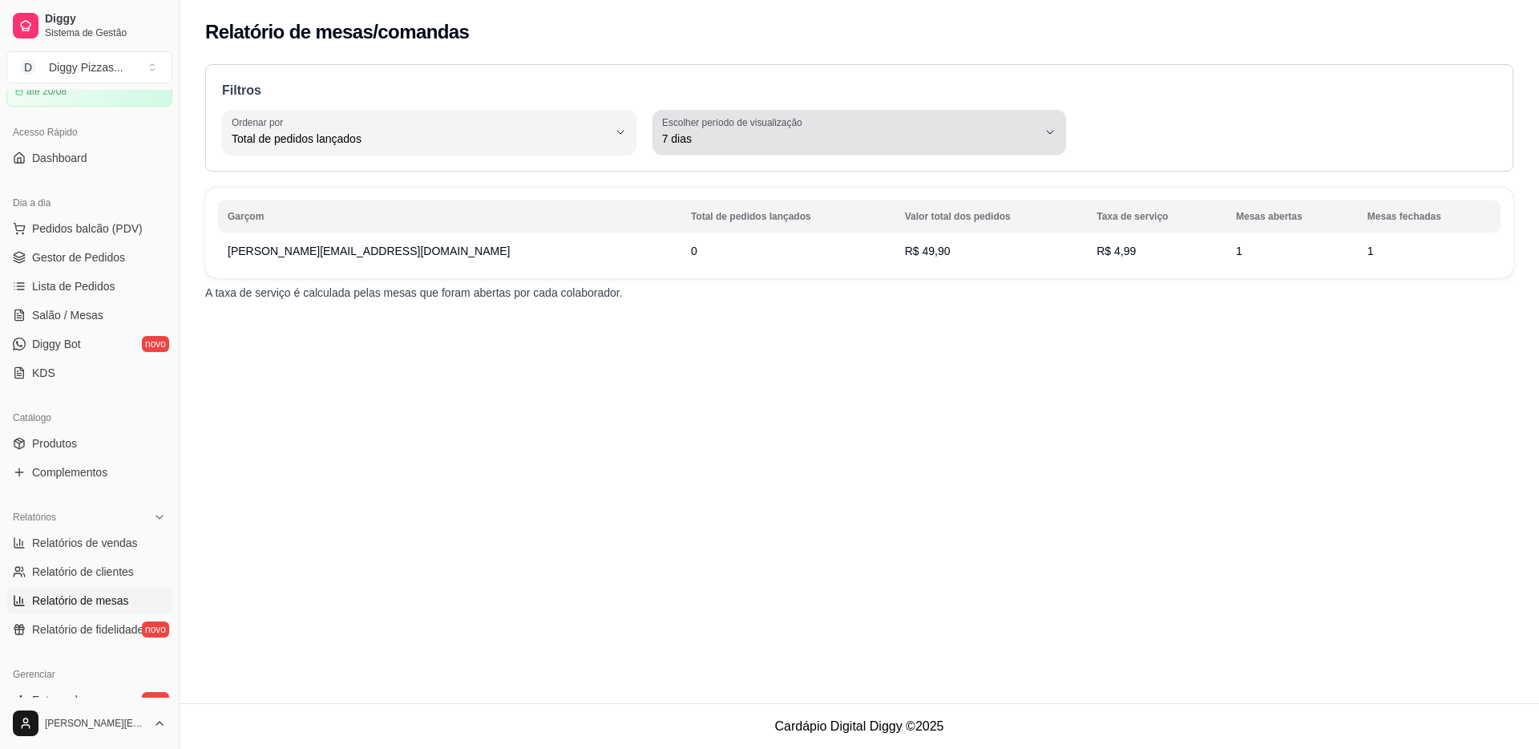
click at [777, 134] on span "7 dias" at bounding box center [850, 139] width 376 height 16
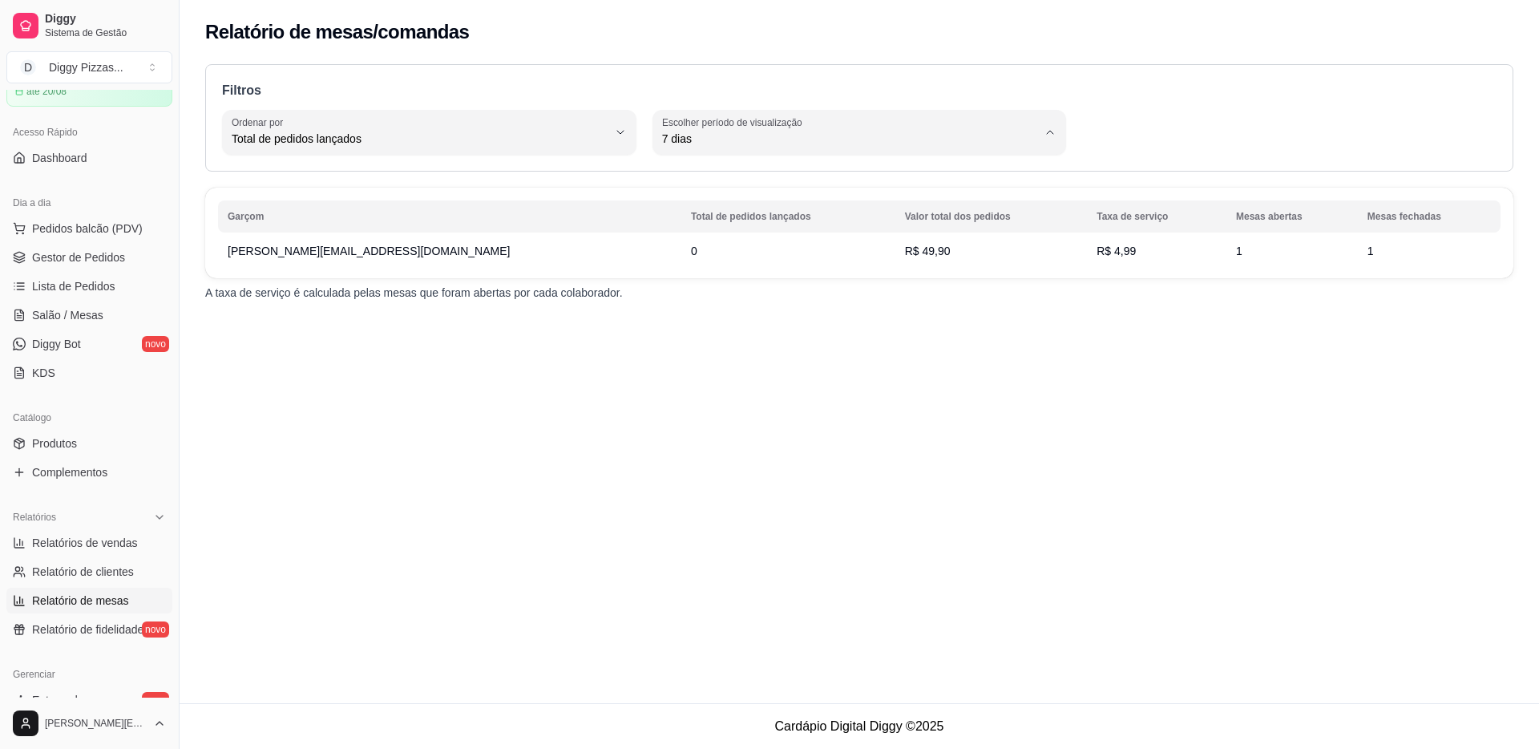
click at [756, 168] on li "Hoje" at bounding box center [860, 177] width 386 height 25
type input "0"
select select "0"
